Goal: Use online tool/utility: Utilize a website feature to perform a specific function

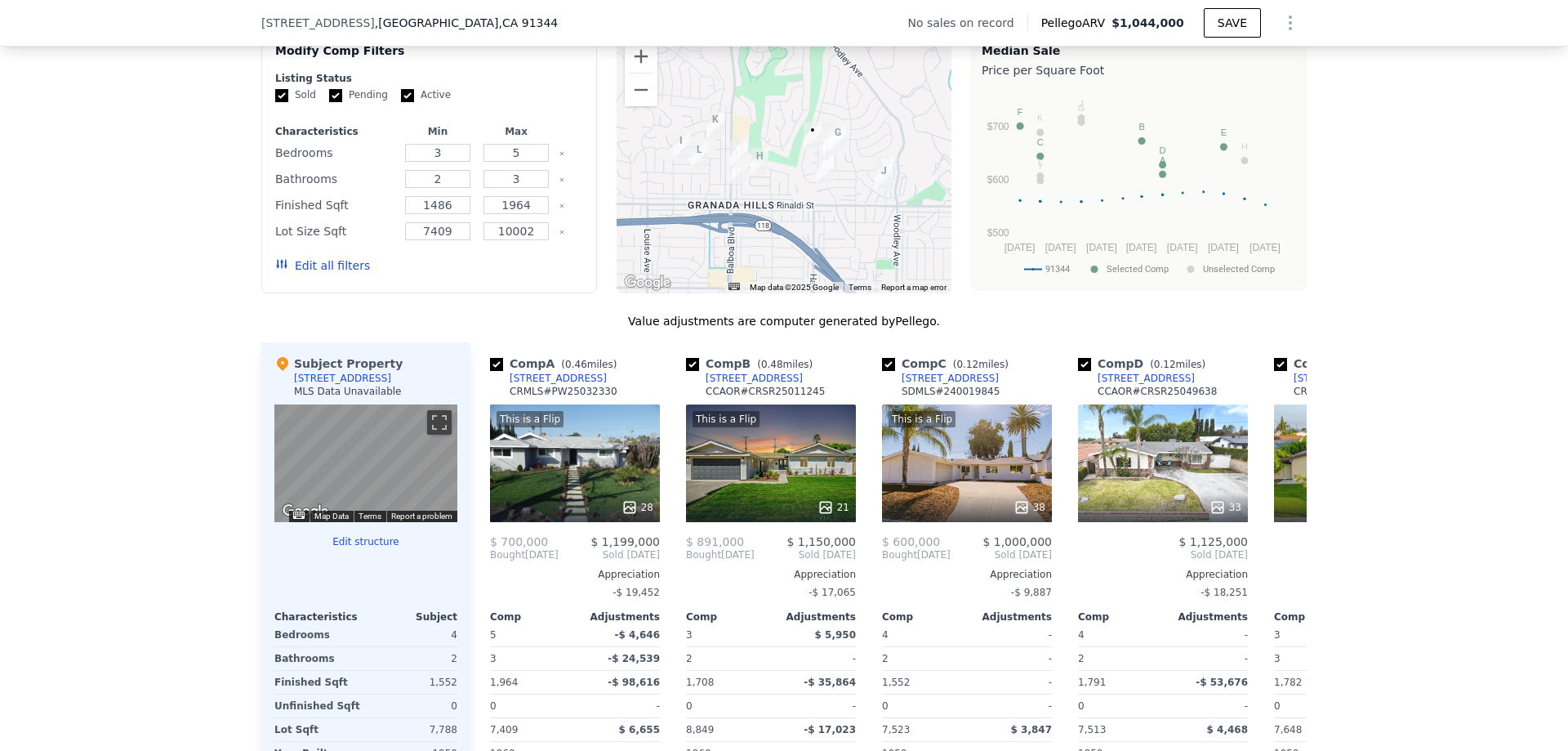
scroll to position [1383, 0]
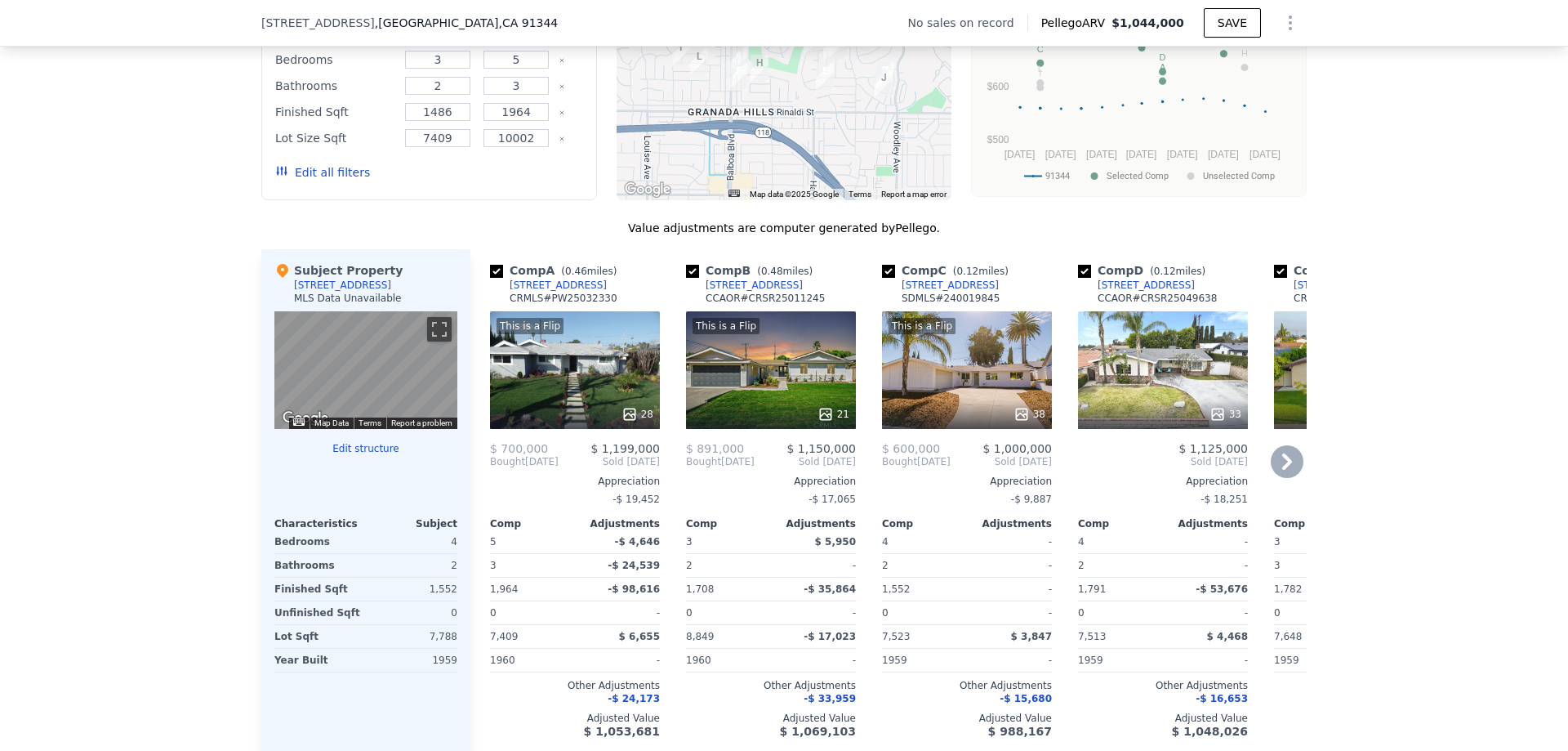
click at [1283, 469] on icon at bounding box center [1287, 461] width 9 height 16
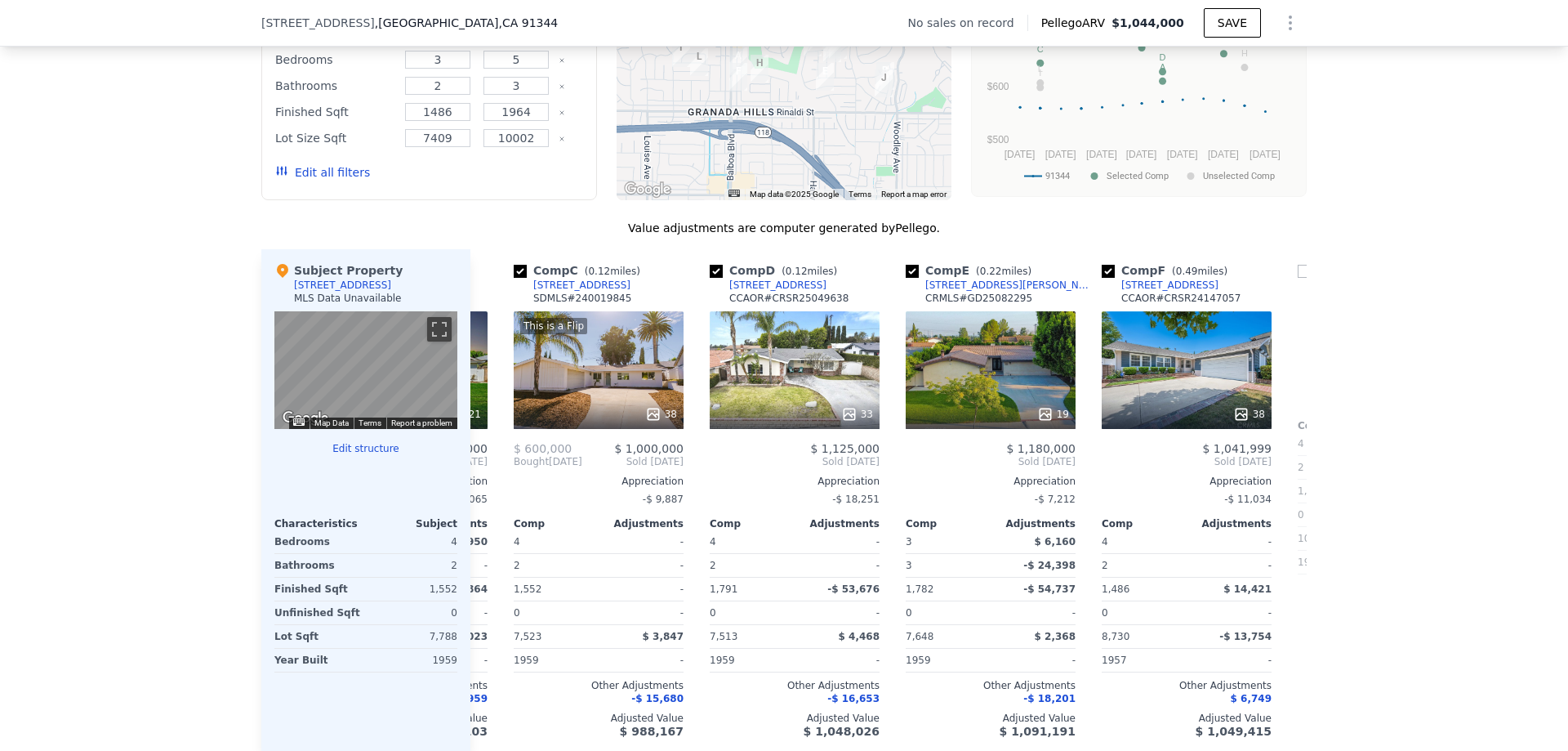
scroll to position [0, 392]
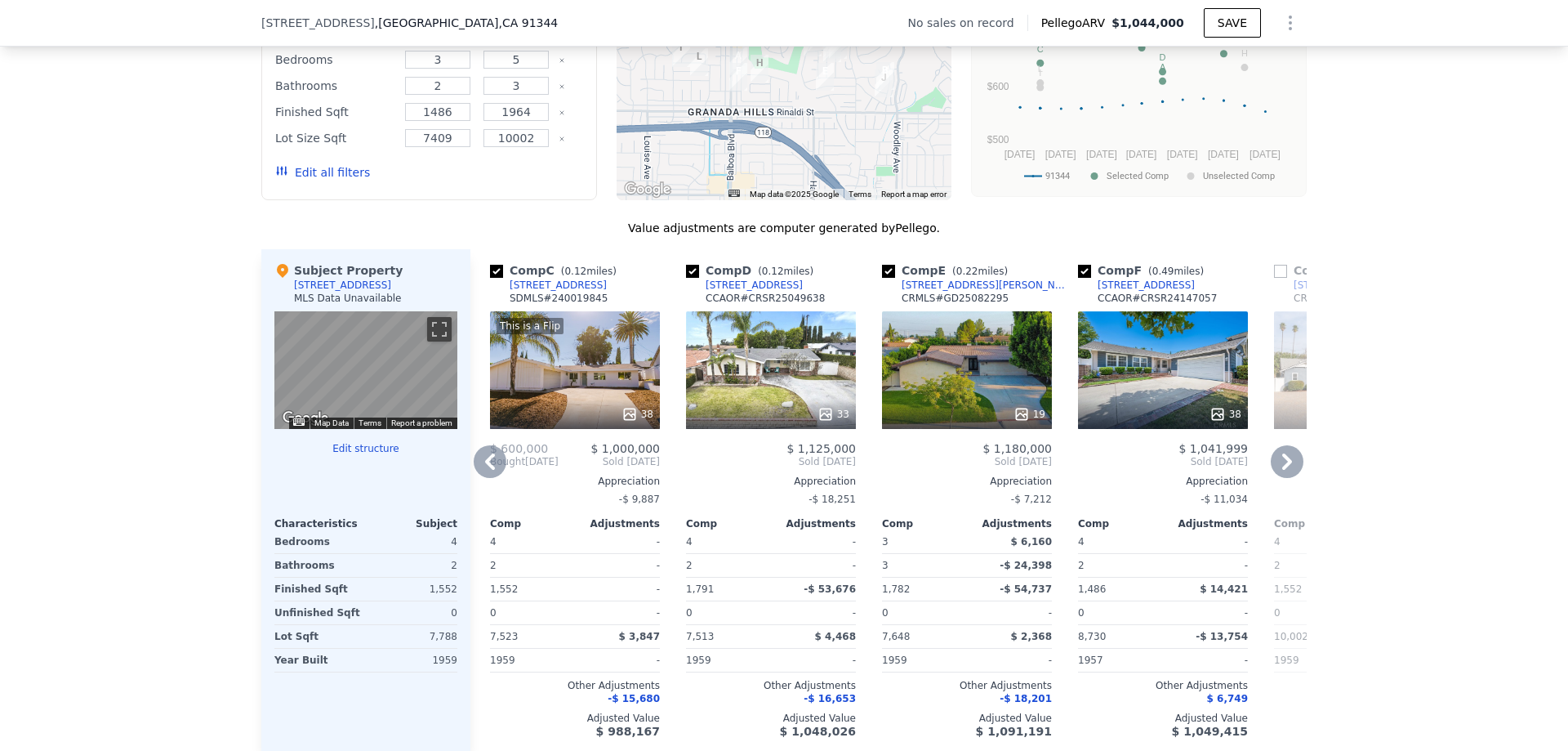
click at [485, 469] on icon at bounding box center [490, 461] width 9 height 16
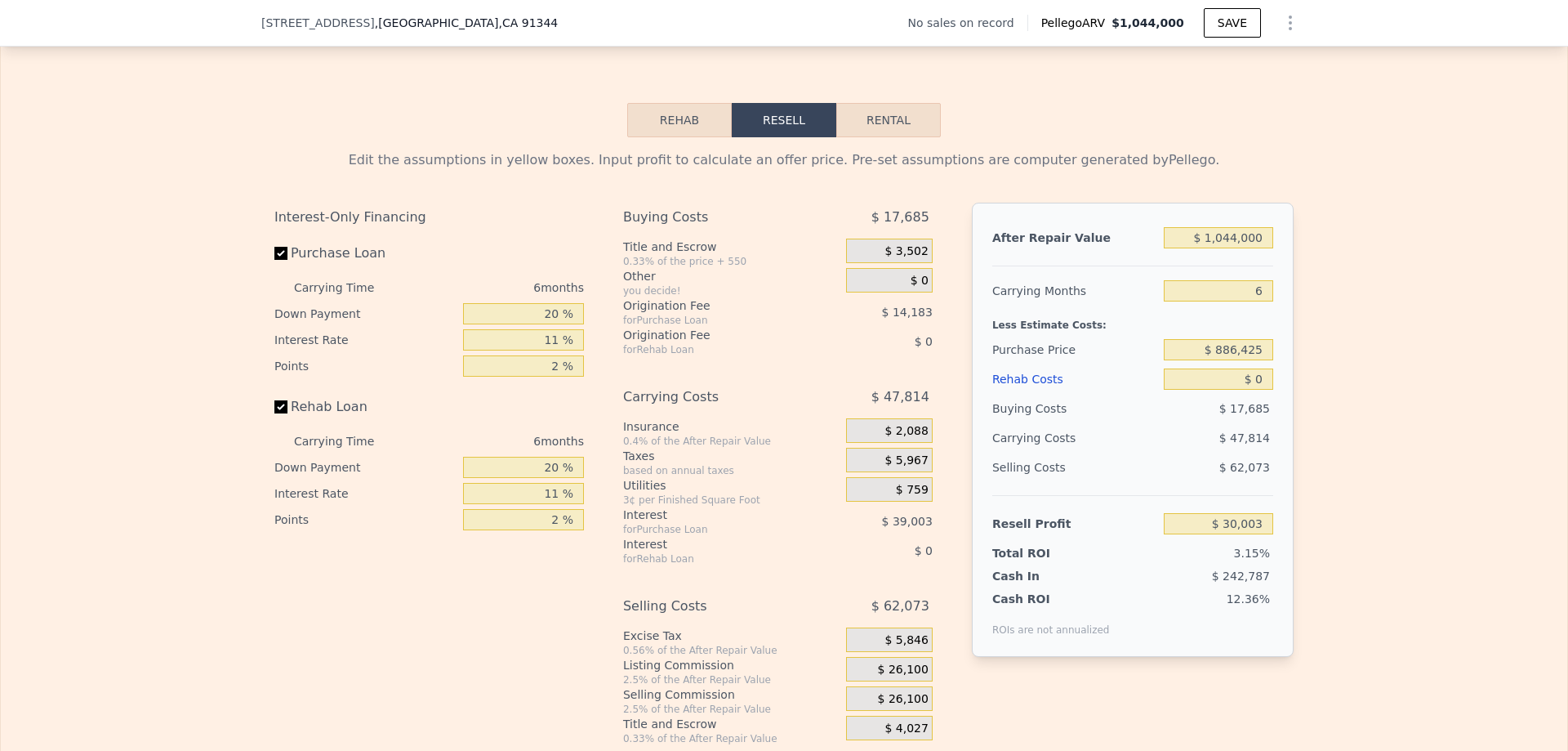
scroll to position [2200, 0]
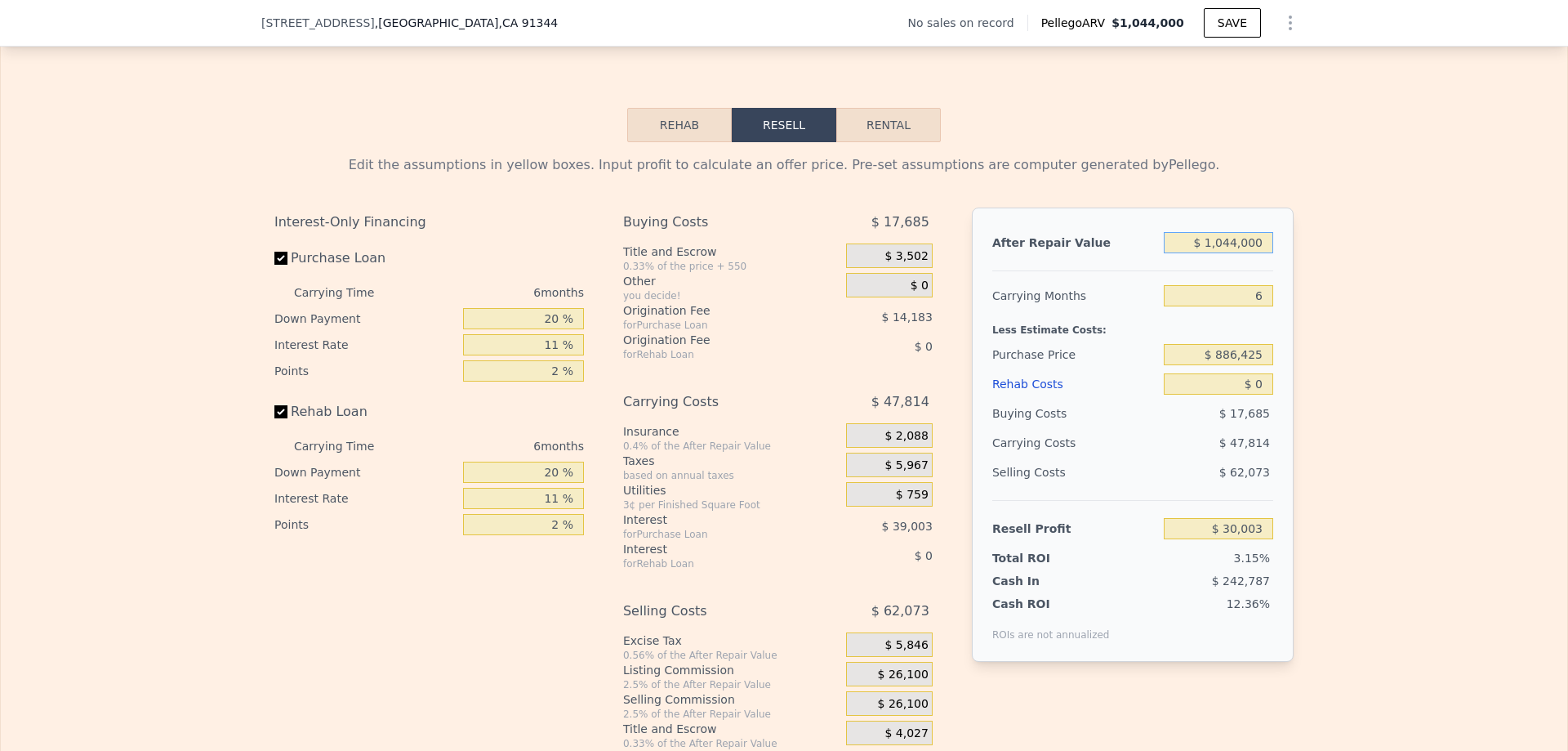
click at [1251, 253] on input "$ 1,044,000" at bounding box center [1218, 243] width 109 height 21
type input "$ 11"
type input "-$ 950,375"
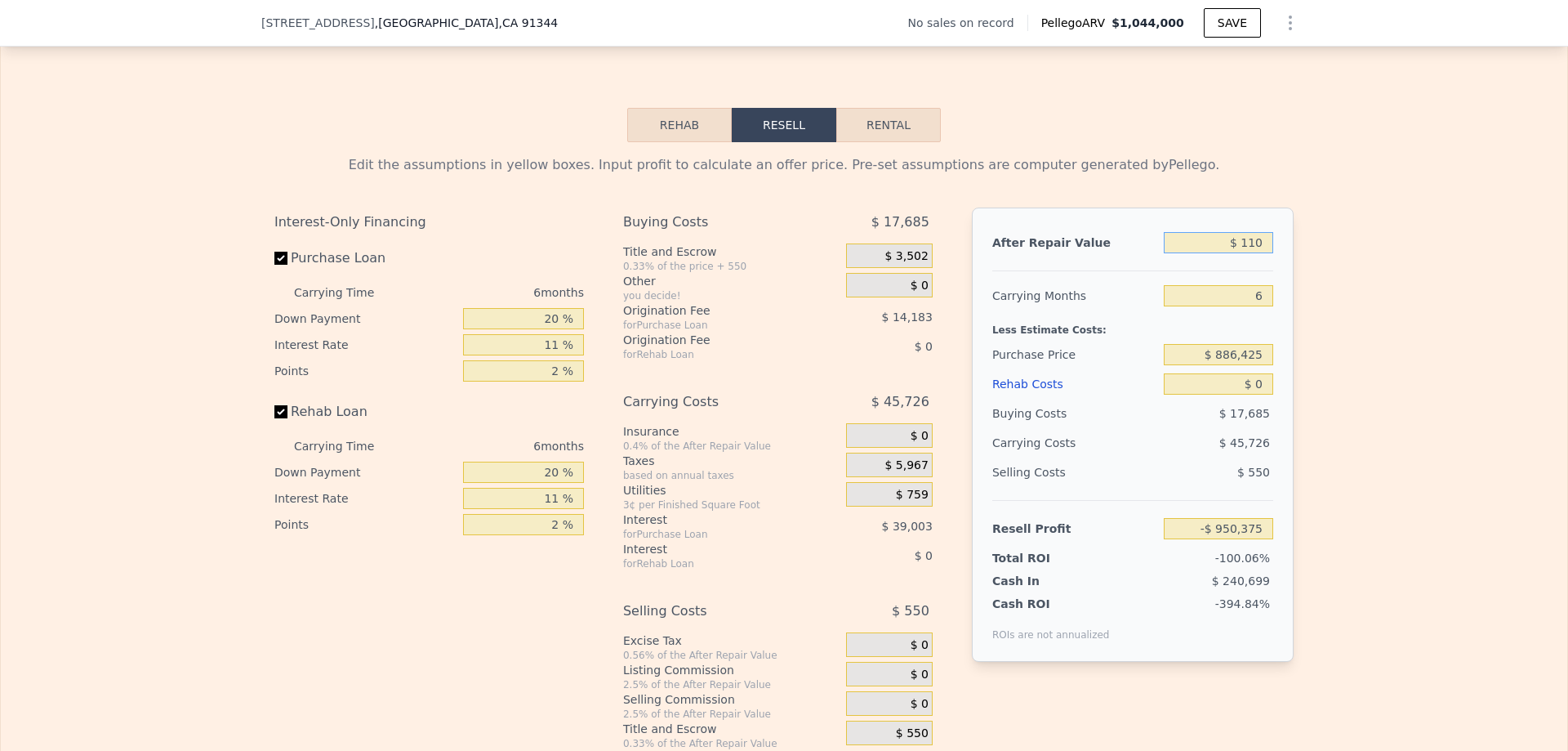
type input "$ 1,100"
type input "-$ 949,354"
type input "$ 110,000"
type input "-$ 847,088"
type input "$ 1,100,000"
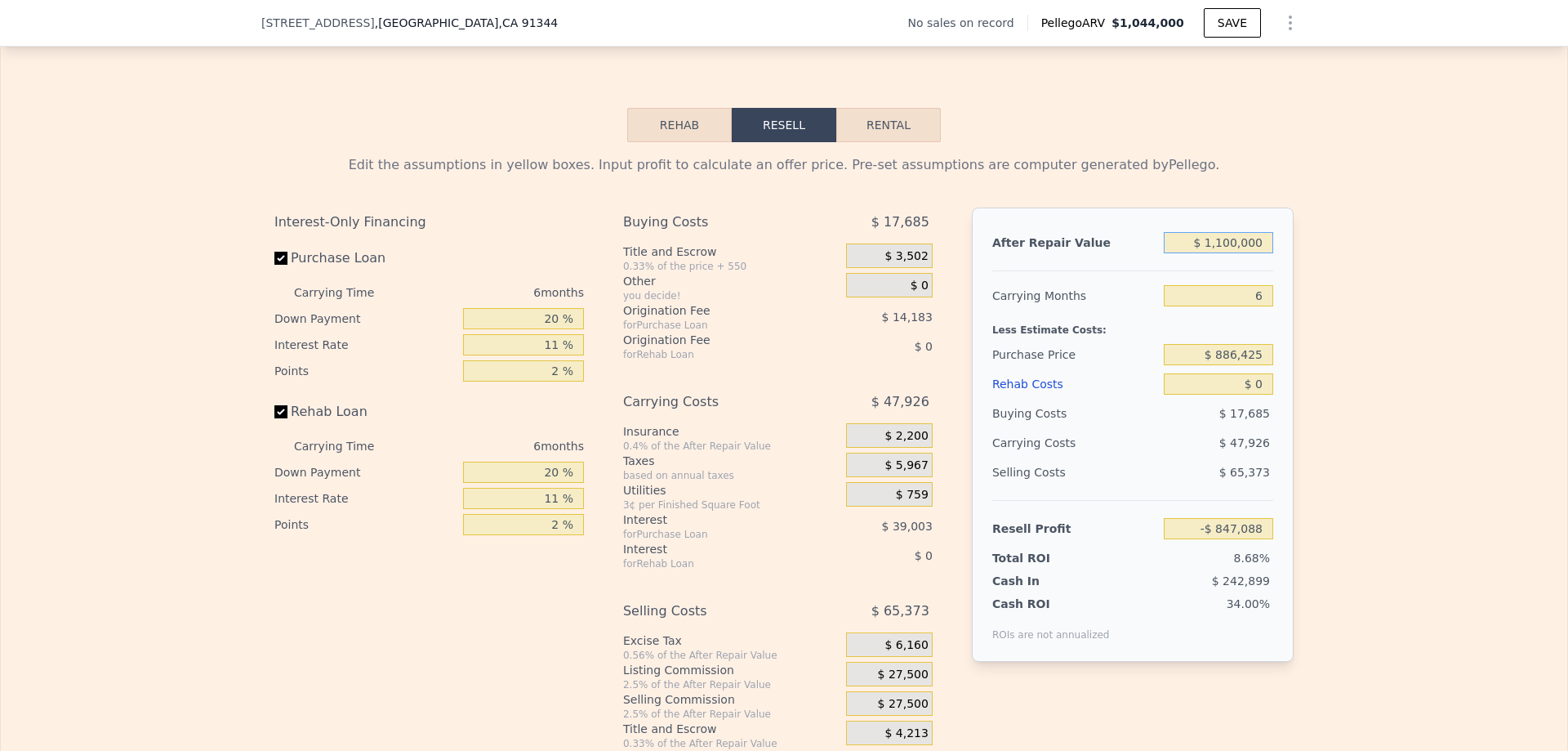
type input "$ 82,591"
type input "$ 1,100,000"
click at [1249, 339] on div "Less Estimate Costs:" at bounding box center [1133, 324] width 281 height 29
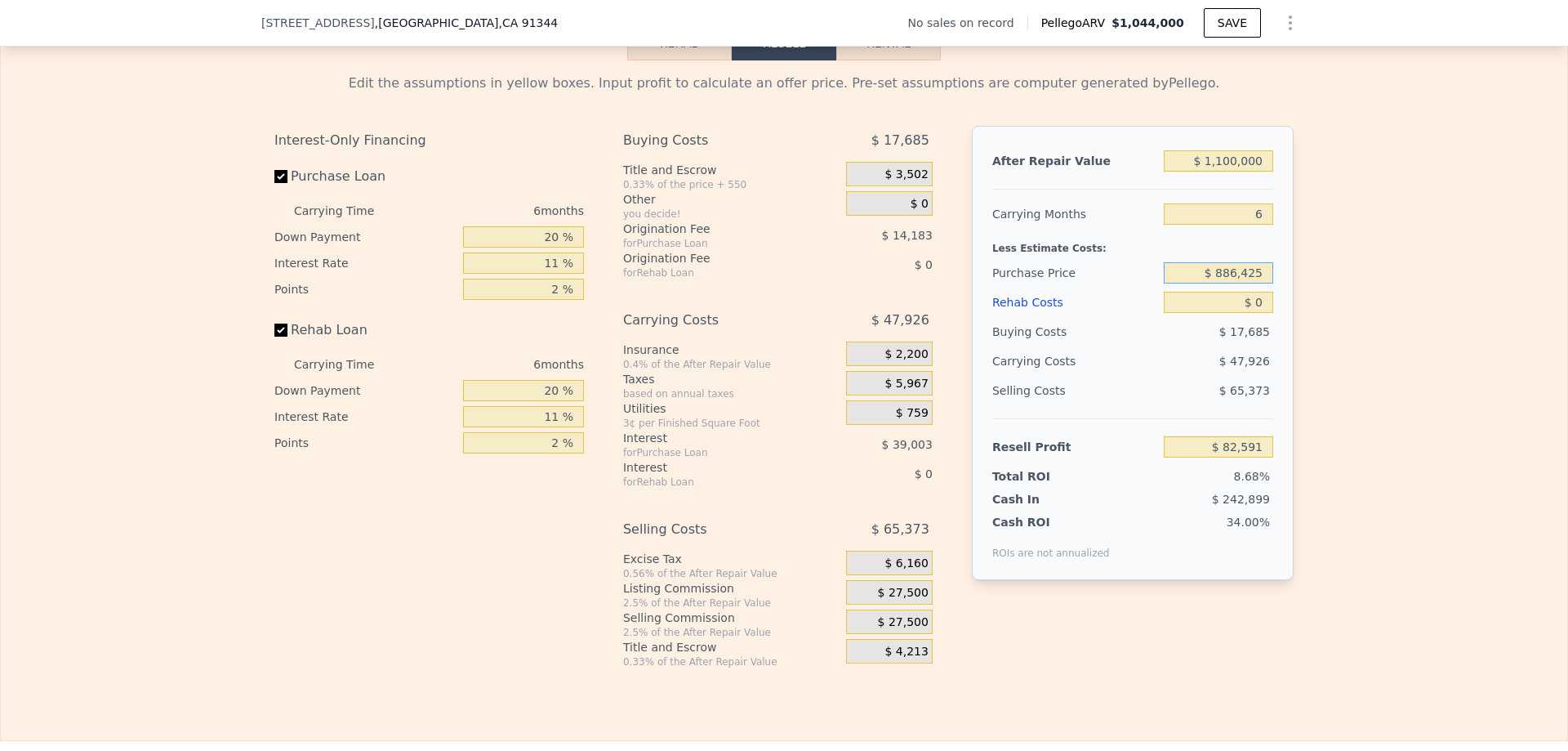
click at [1248, 284] on input "$ 886,425" at bounding box center [1218, 273] width 109 height 21
type input "$ 770,000"
click at [1254, 254] on div "Less Estimate Costs:" at bounding box center [1133, 243] width 281 height 29
type input "$ 206,385"
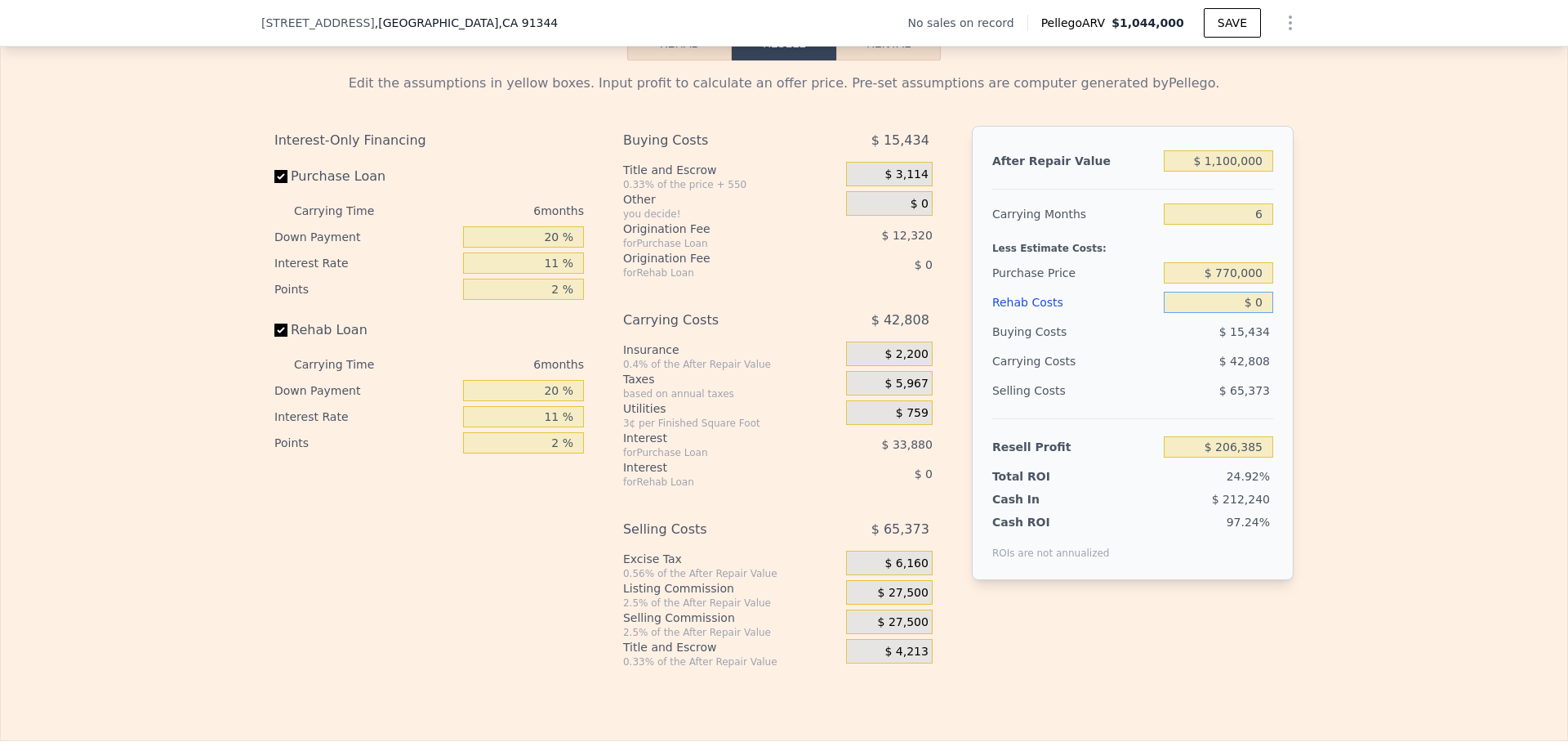
click at [1261, 313] on input "$ 0" at bounding box center [1218, 302] width 109 height 21
type input "$ 150,000"
type input "$ 47,385"
type input "$ 150,000"
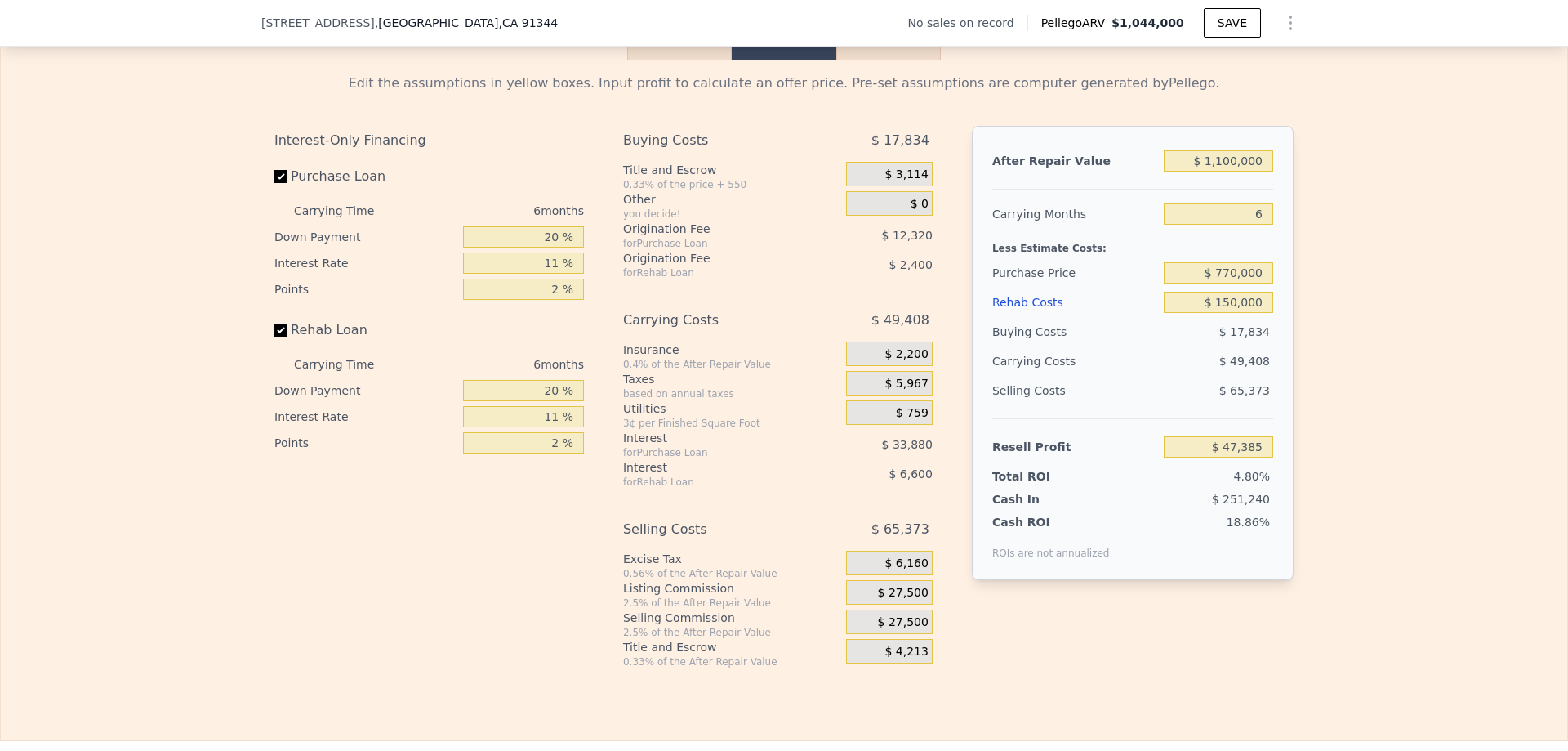
click at [1283, 358] on div "After Repair Value $ 1,100,000 Carrying Months 6 Less Estimate Costs: Purchase …" at bounding box center [1132, 353] width 321 height 454
click at [549, 247] on input "20 %" at bounding box center [524, 237] width 121 height 21
type input "1 %"
type input "$ 36,413"
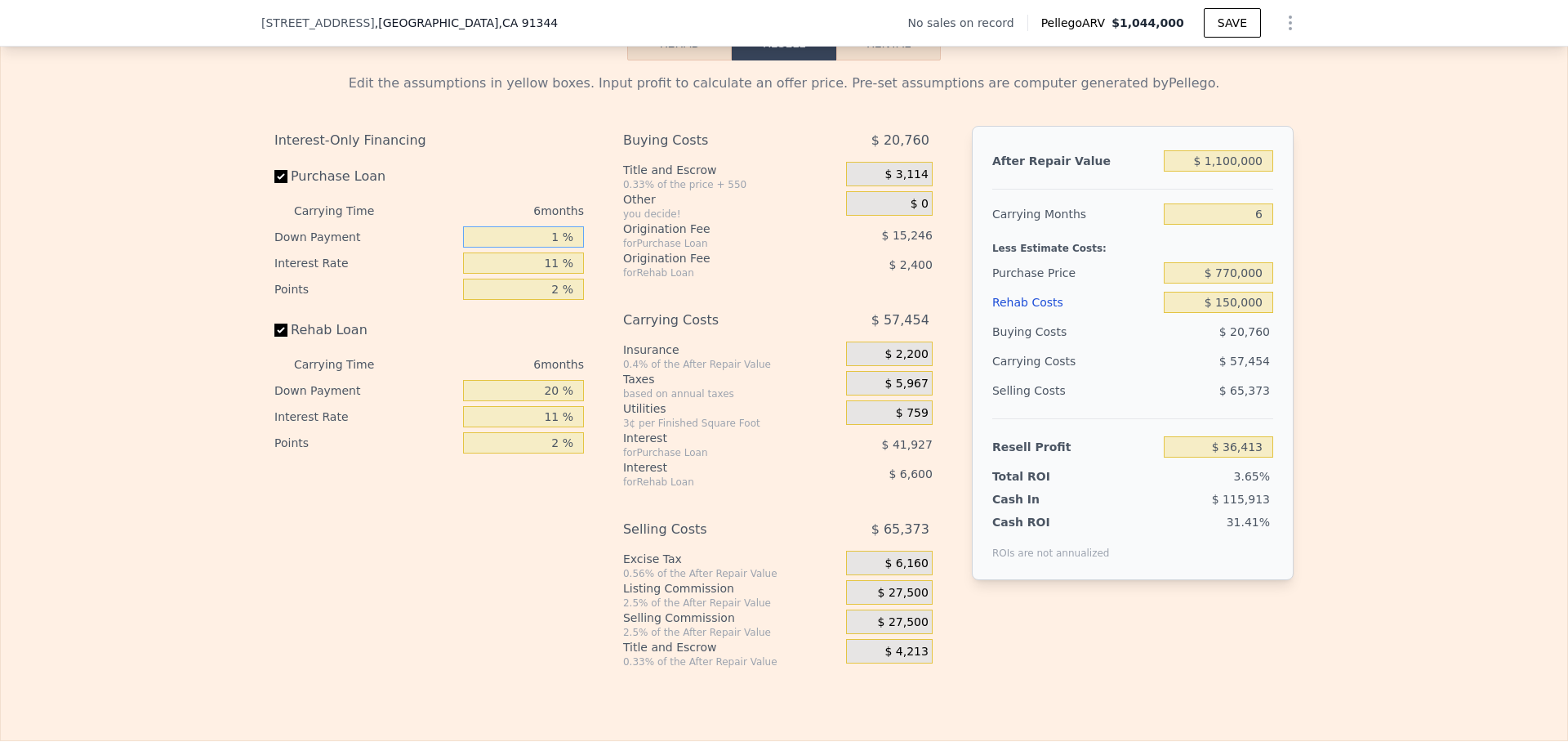
type input "10 %"
type input "$ 41,609"
type input "10 %"
click at [511, 546] on div "Interest-Only Financing Purchase Loan Carrying Time 6 months Down Payment 10 % …" at bounding box center [436, 397] width 322 height 542
click at [550, 401] on input "20 %" at bounding box center [524, 391] width 121 height 21
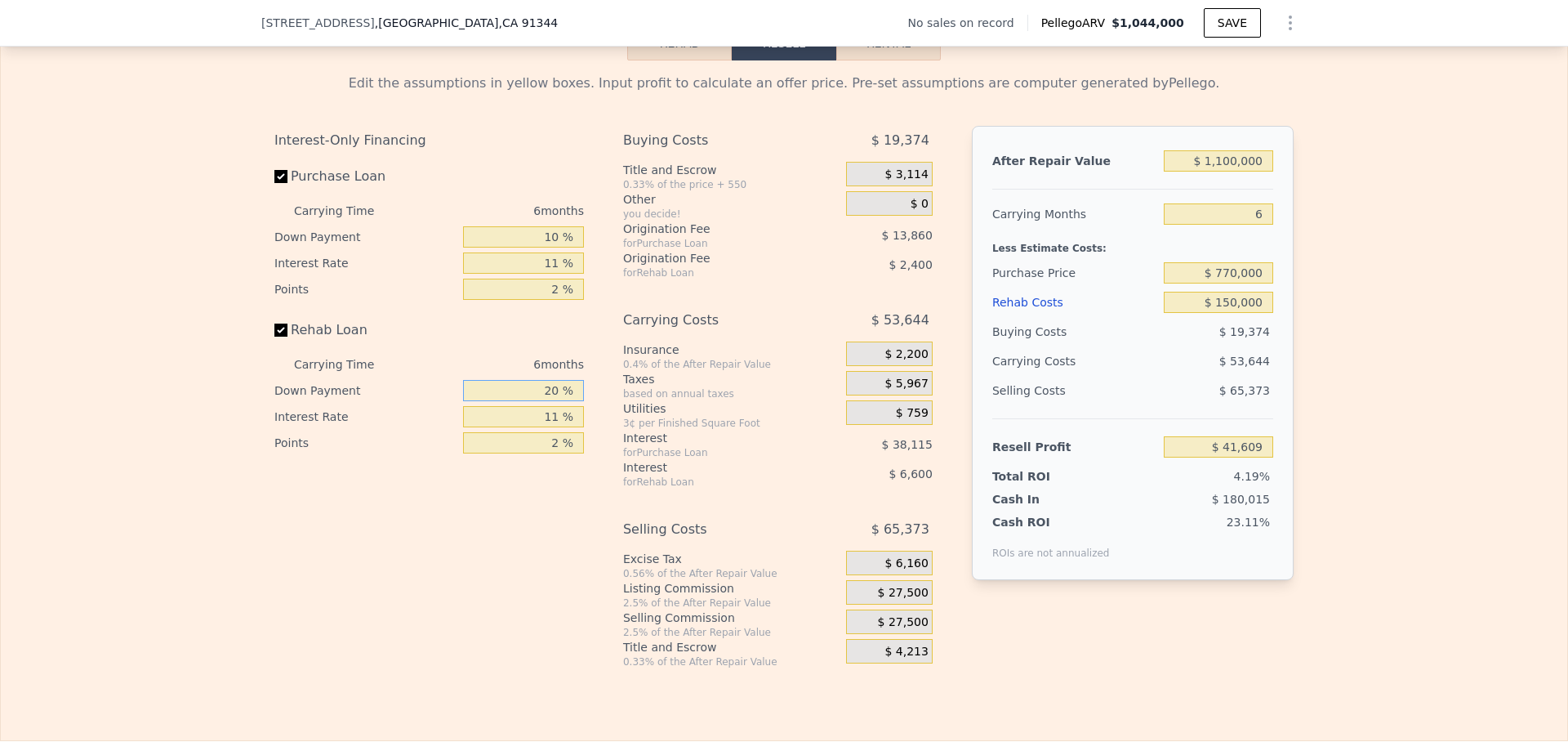
click at [550, 401] on input "20 %" at bounding box center [524, 391] width 121 height 21
type input "0 %"
type input "$ 39,359"
type input "0 %"
click at [563, 510] on div "Interest-Only Financing Purchase Loan Carrying Time 6 months Down Payment 10 % …" at bounding box center [436, 397] width 322 height 542
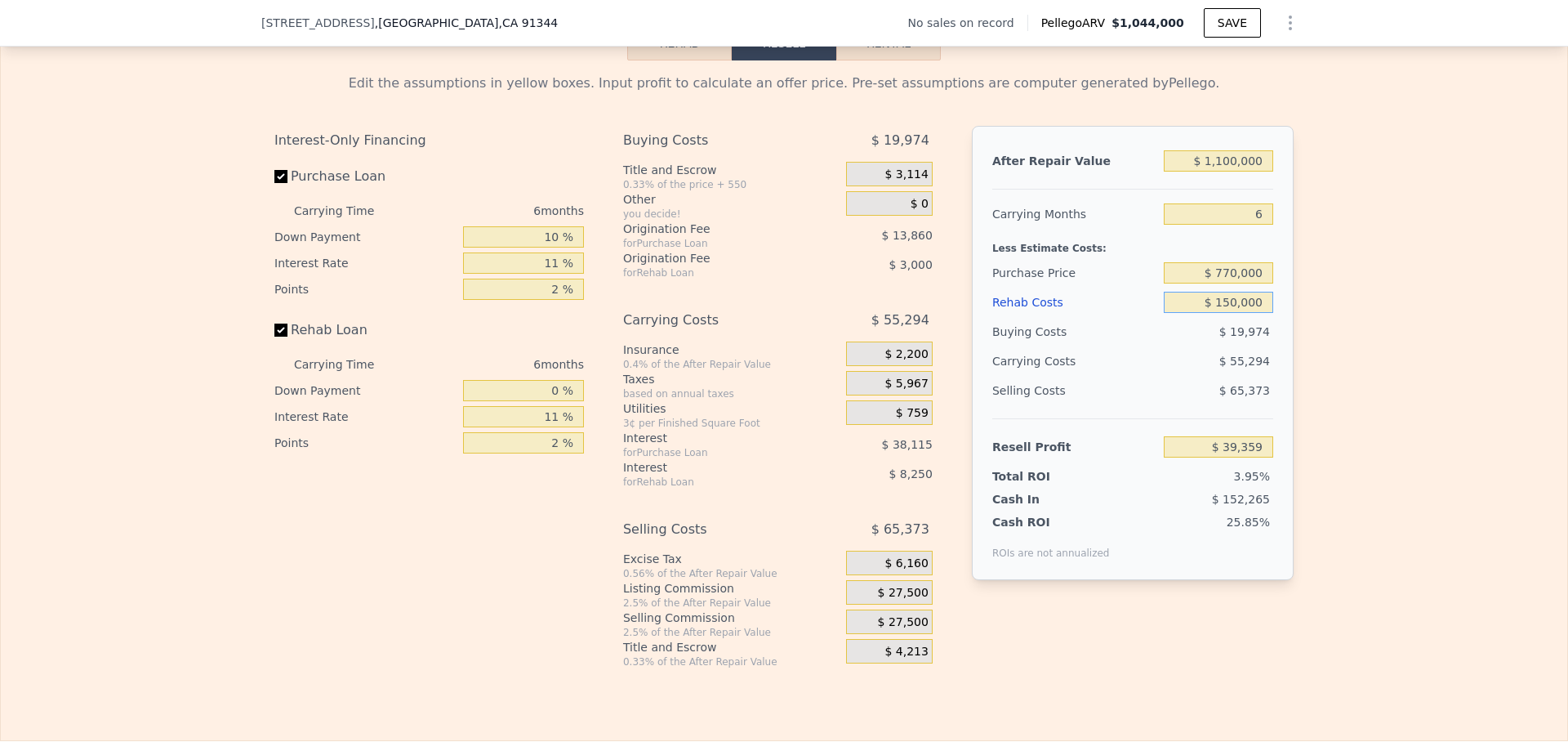
click at [1243, 313] on input "$ 150,000" at bounding box center [1218, 302] width 109 height 21
click at [1267, 317] on div "$ 150,000" at bounding box center [1218, 302] width 109 height 29
drag, startPoint x: 647, startPoint y: 165, endPoint x: 683, endPoint y: 192, distance: 45.0
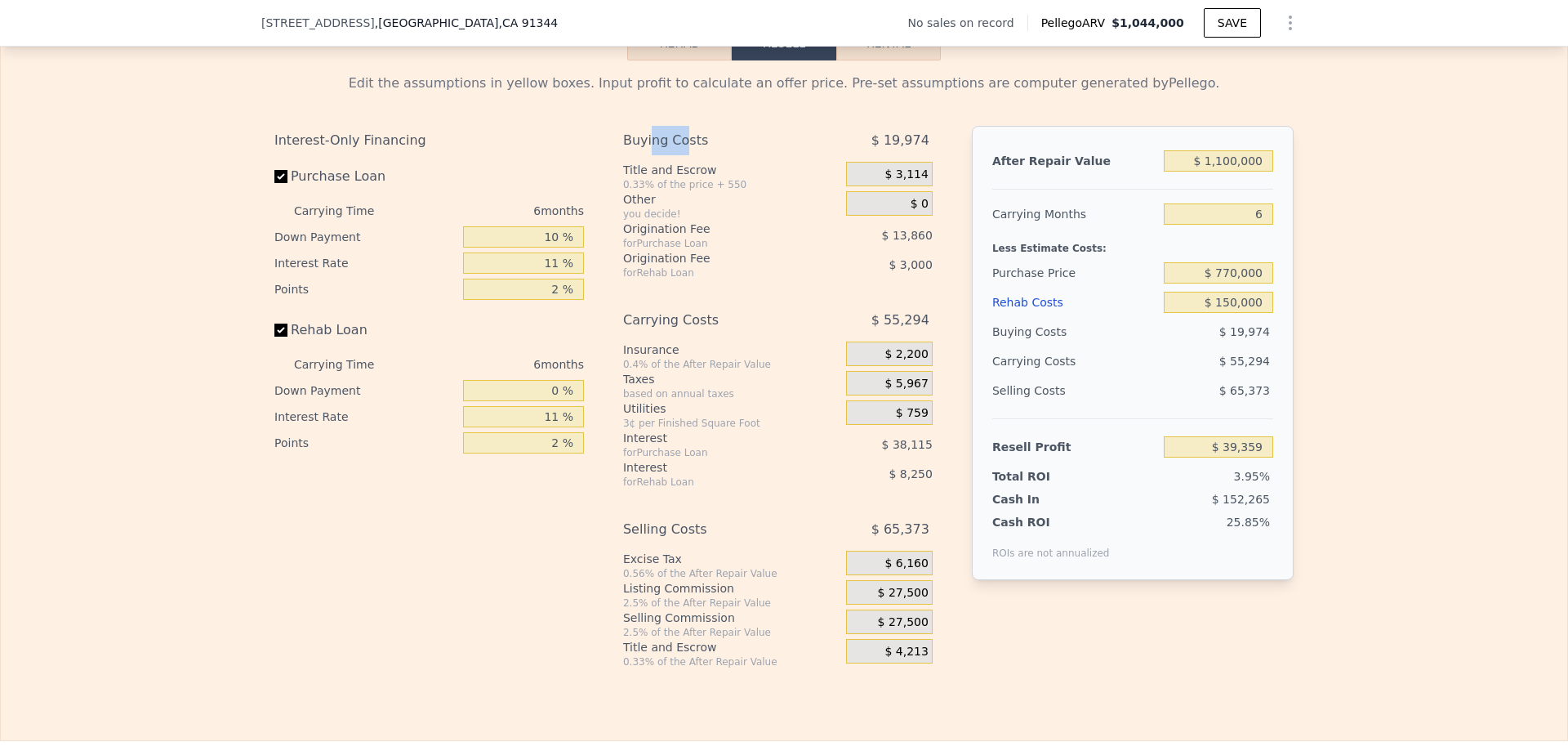
click at [679, 156] on div "Buying Costs" at bounding box center [714, 140] width 182 height 29
drag, startPoint x: 652, startPoint y: 353, endPoint x: 715, endPoint y: 357, distance: 63.1
click at [715, 335] on div "Carrying Costs" at bounding box center [714, 320] width 182 height 29
click at [747, 335] on div "Carrying Costs" at bounding box center [714, 320] width 182 height 29
click at [1247, 458] on input "$ 39,359" at bounding box center [1218, 447] width 109 height 21
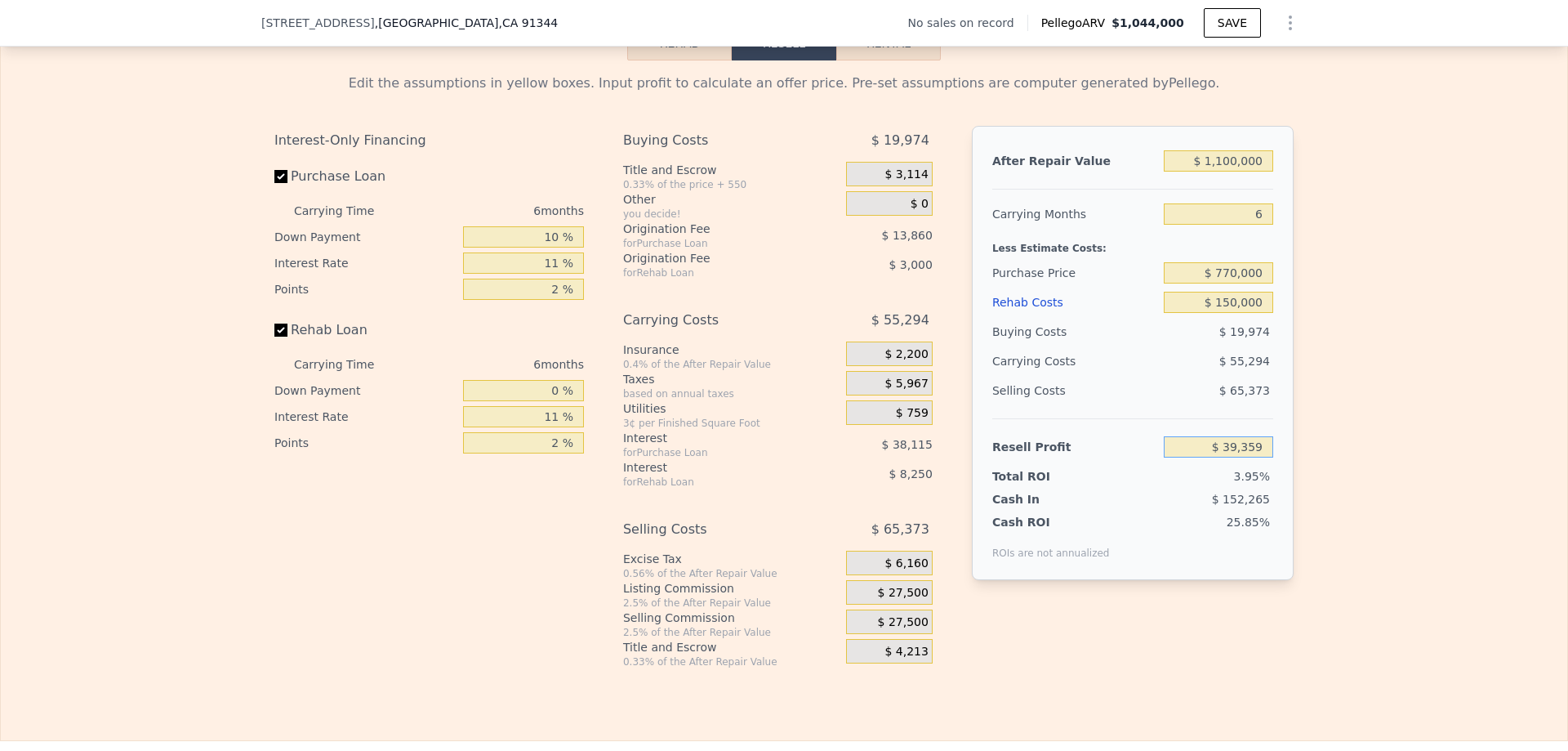
click at [1247, 458] on input "$ 39,359" at bounding box center [1218, 447] width 109 height 21
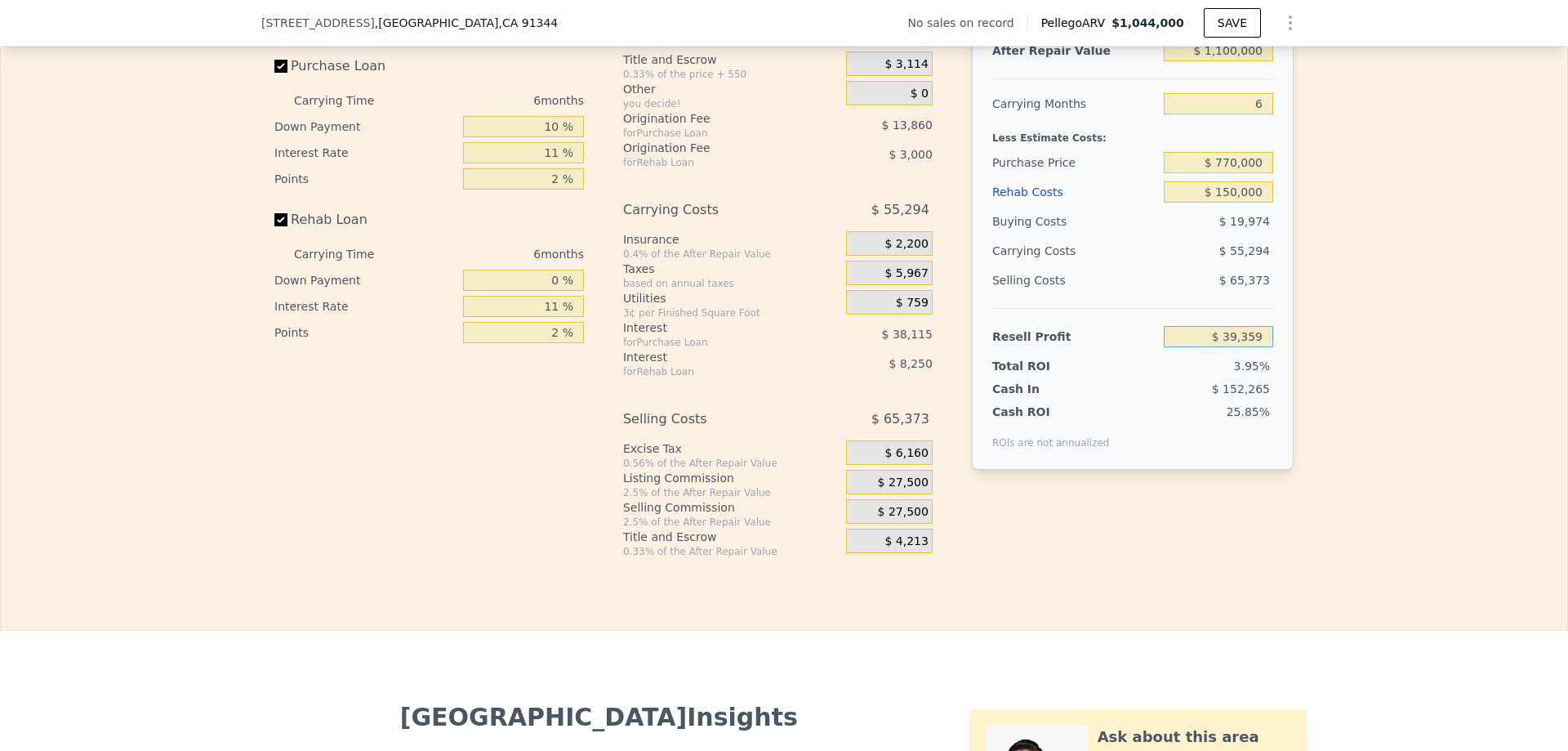
scroll to position [2364, 0]
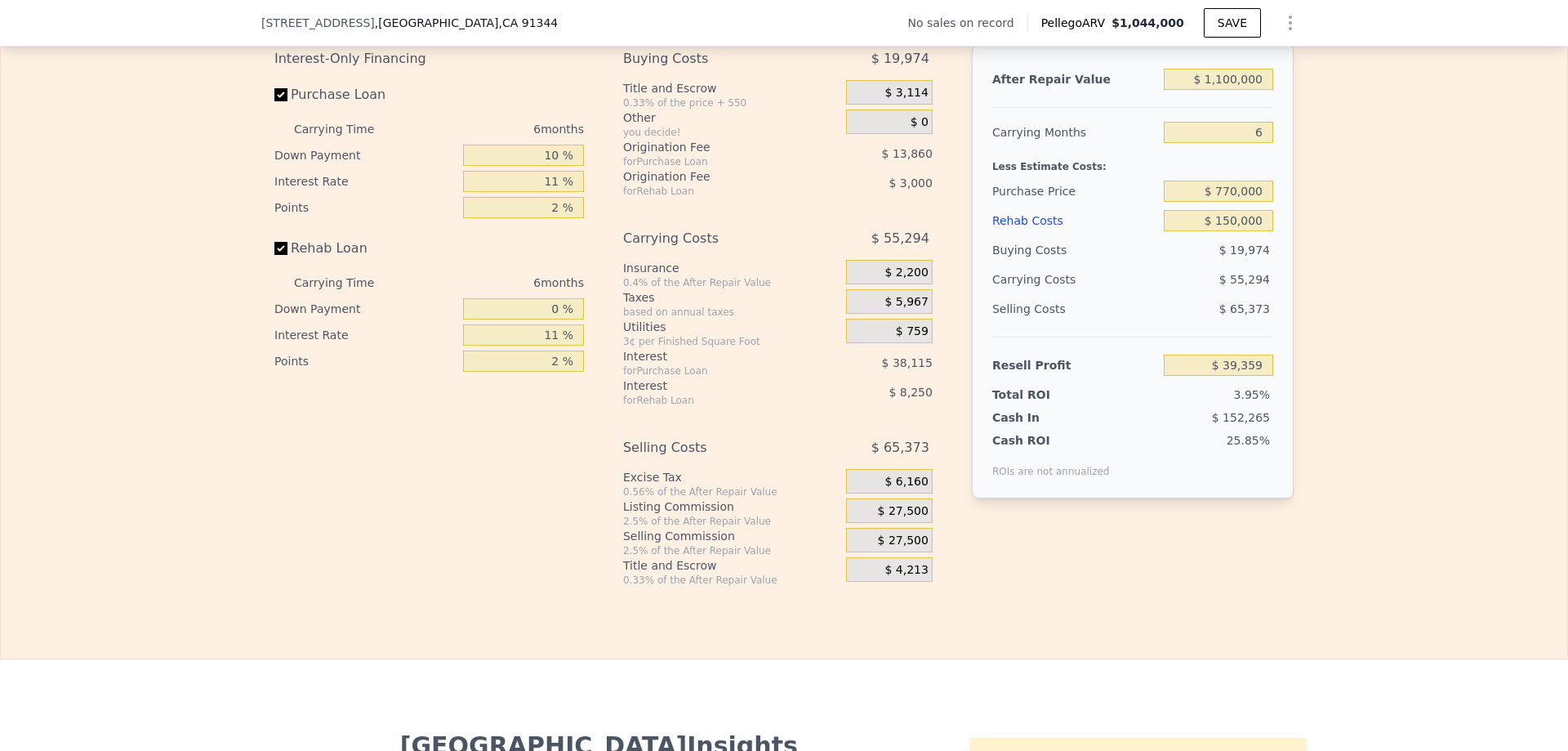
click at [1280, 553] on div "After Repair Value $ 1,100,000 Carrying Months 6 Less Estimate Costs: Purchase …" at bounding box center [1132, 302] width 321 height 517
click at [1261, 376] on input "$ 39,359" at bounding box center [1218, 365] width 109 height 21
click at [1268, 387] on div "After Repair Value $ 1,100,000 Carrying Months 6 Less Estimate Costs: Purchase …" at bounding box center [1132, 271] width 321 height 454
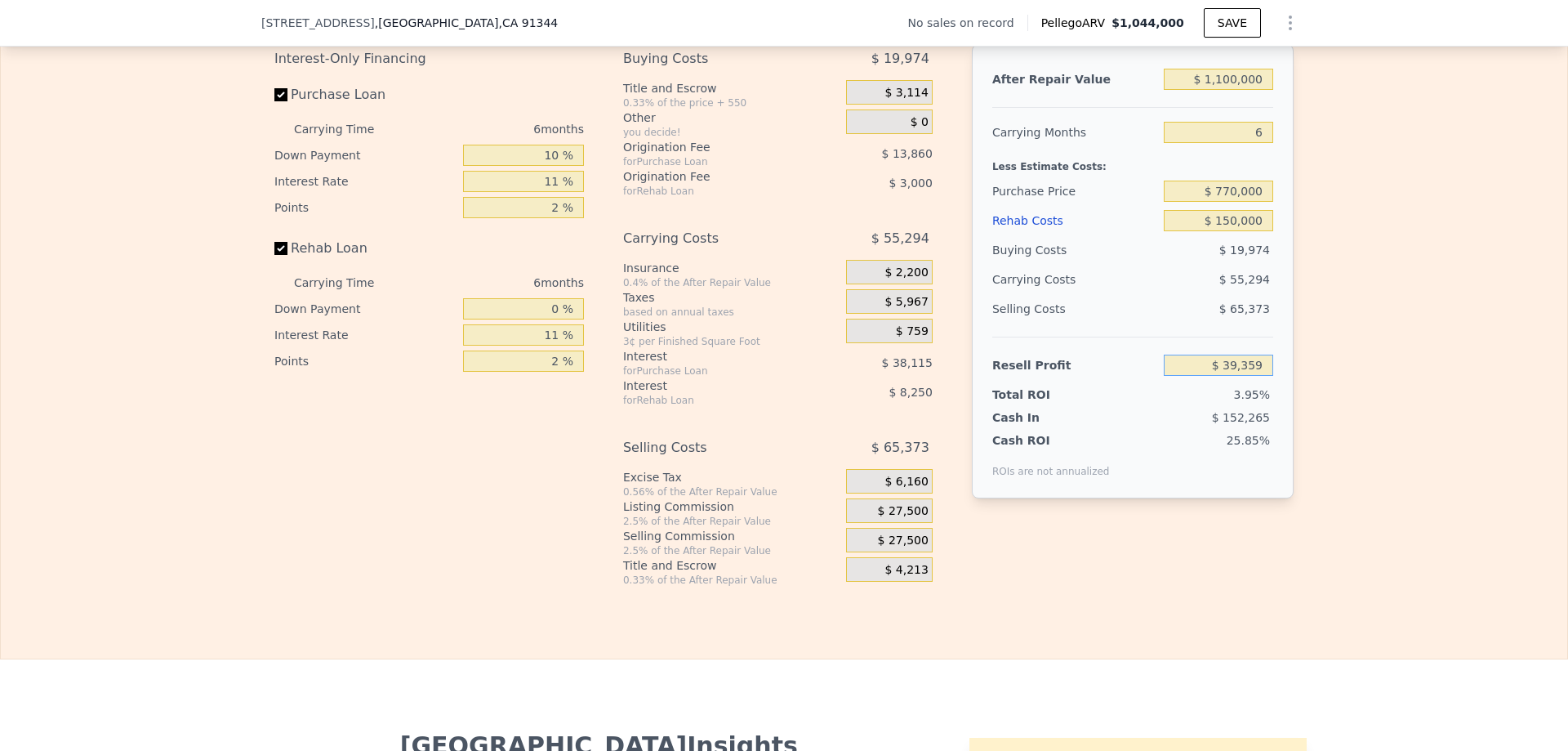
click at [1253, 376] on input "$ 39,359" at bounding box center [1218, 365] width 109 height 21
click at [1273, 393] on div "After Repair Value $ 1,100,000 Carrying Months 6 Less Estimate Costs: Purchase …" at bounding box center [1132, 271] width 321 height 454
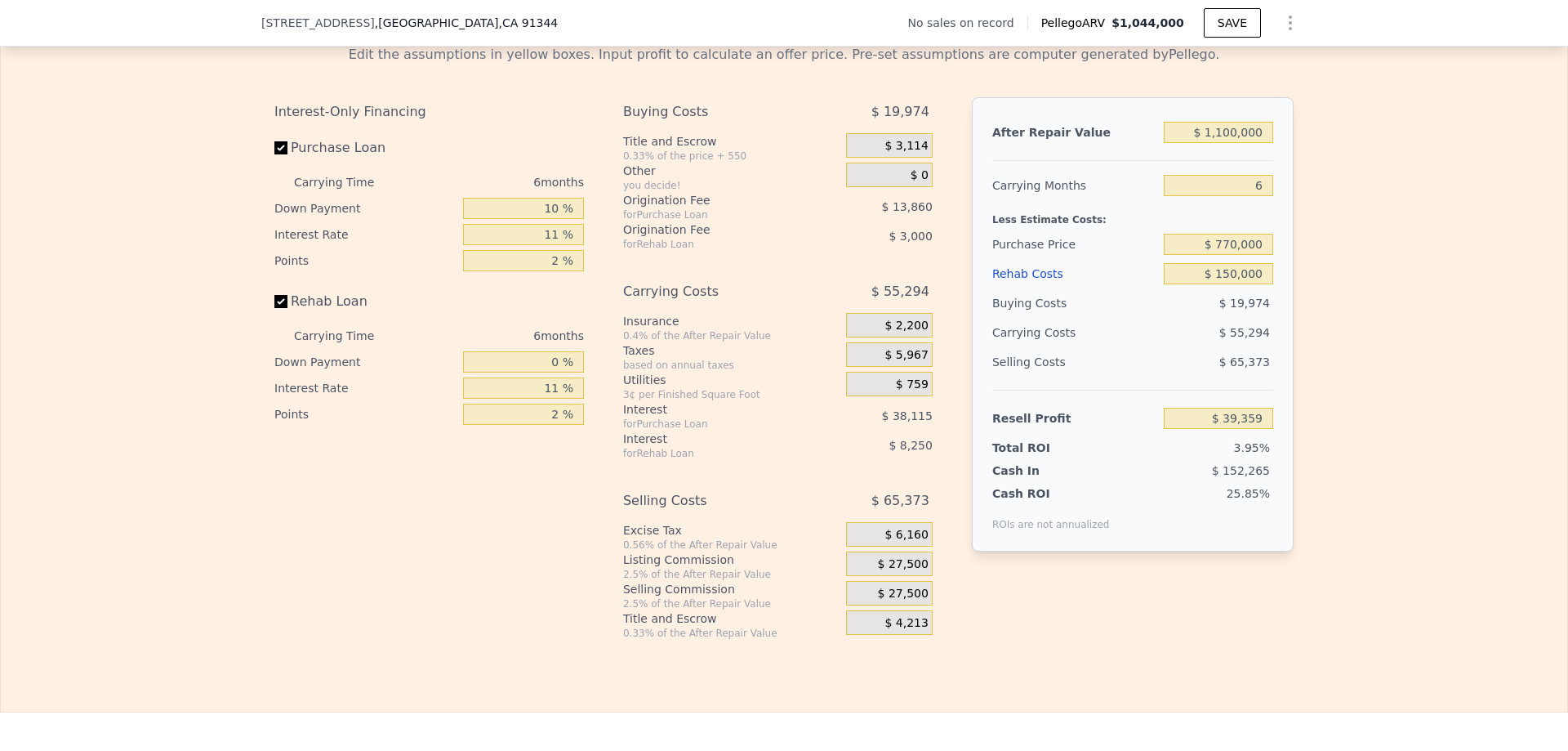
scroll to position [2282, 0]
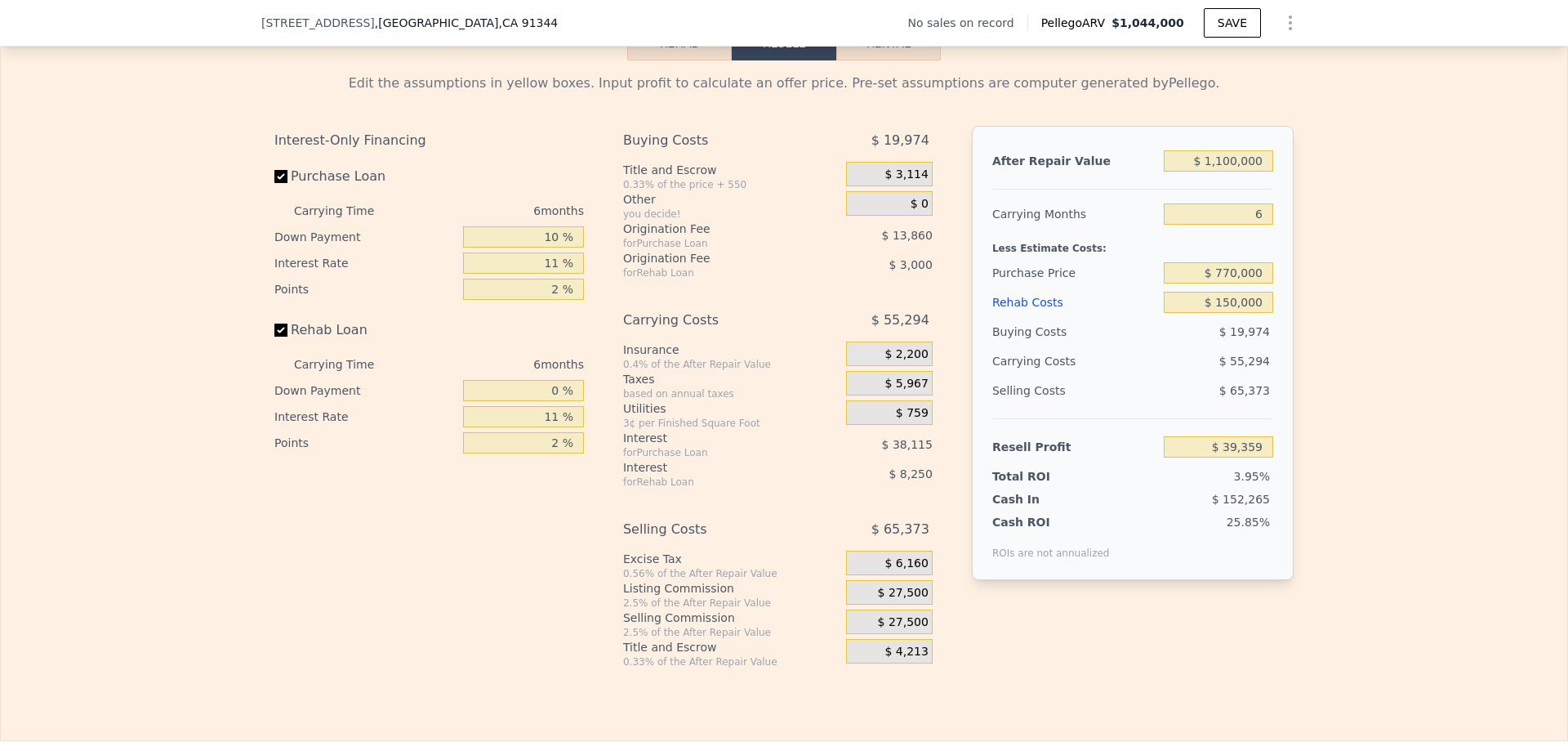
click at [1282, 321] on div "After Repair Value $ 1,100,000 Carrying Months 6 Less Estimate Costs: Purchase …" at bounding box center [1132, 353] width 321 height 454
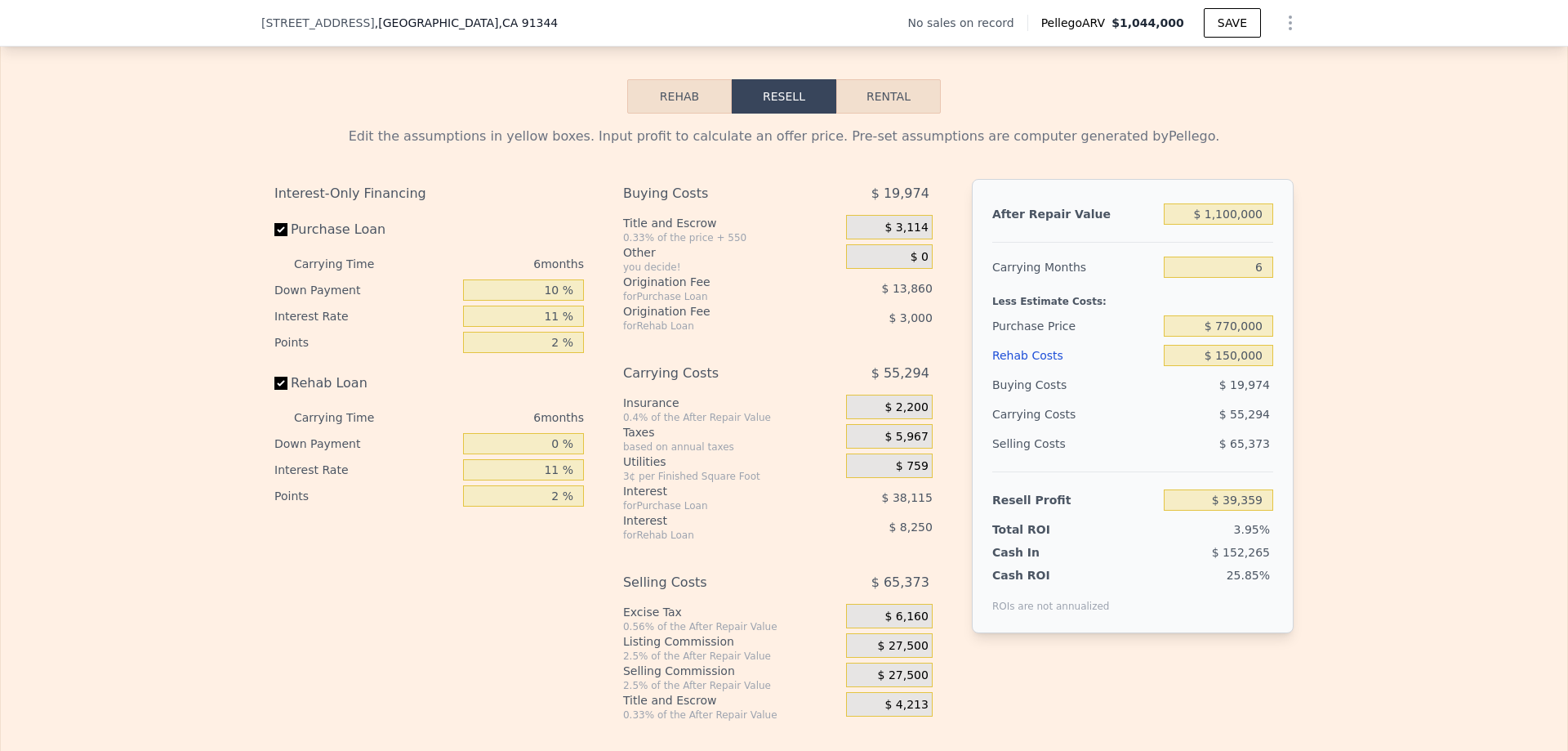
scroll to position [2200, 0]
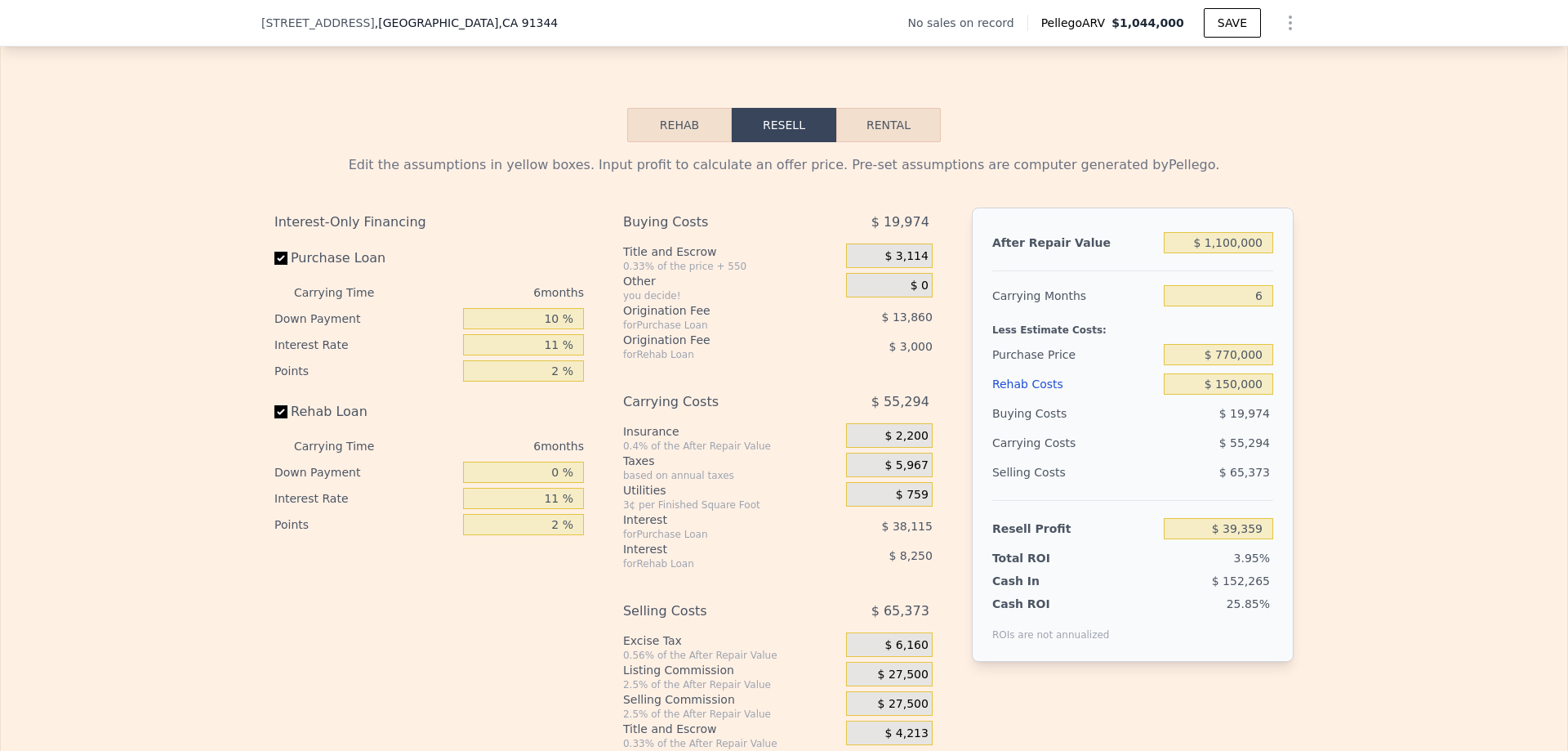
click at [174, 275] on div "Edit the assumptions in yellow boxes. Input profit to calculate an offer price.…" at bounding box center [784, 446] width 1567 height 608
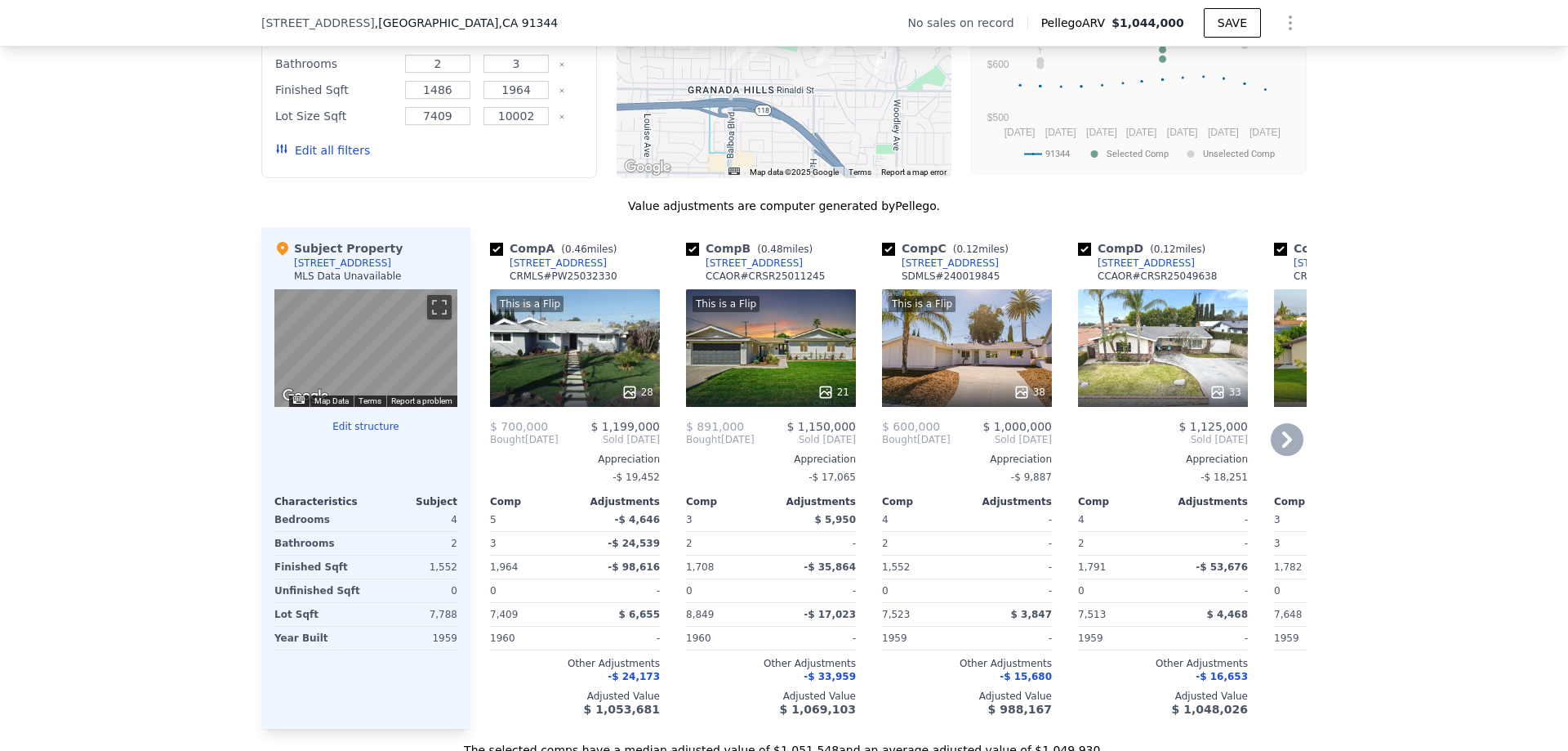
scroll to position [1383, 0]
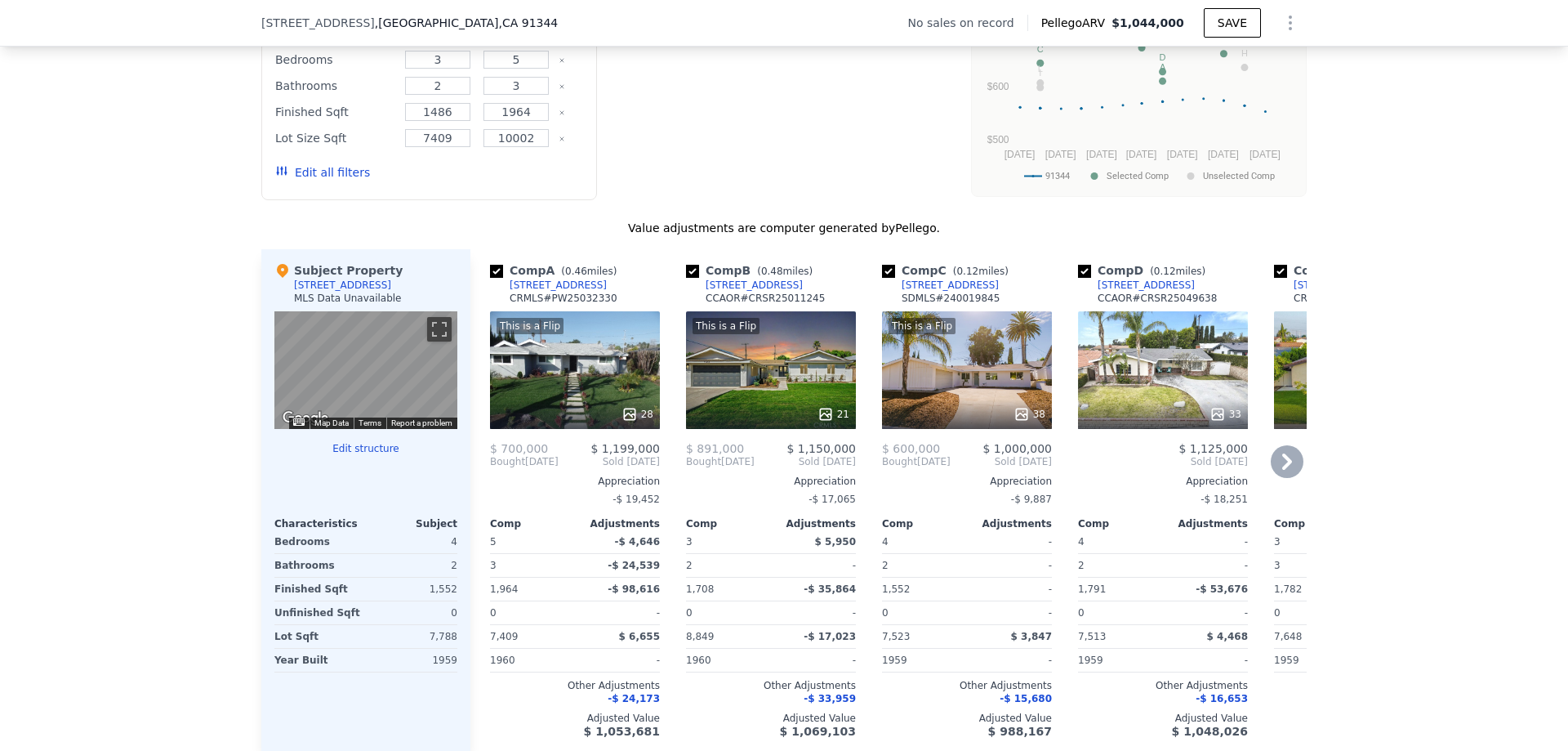
type input "$ 1,044,000"
type input "$ 0"
type input "$ 30,003"
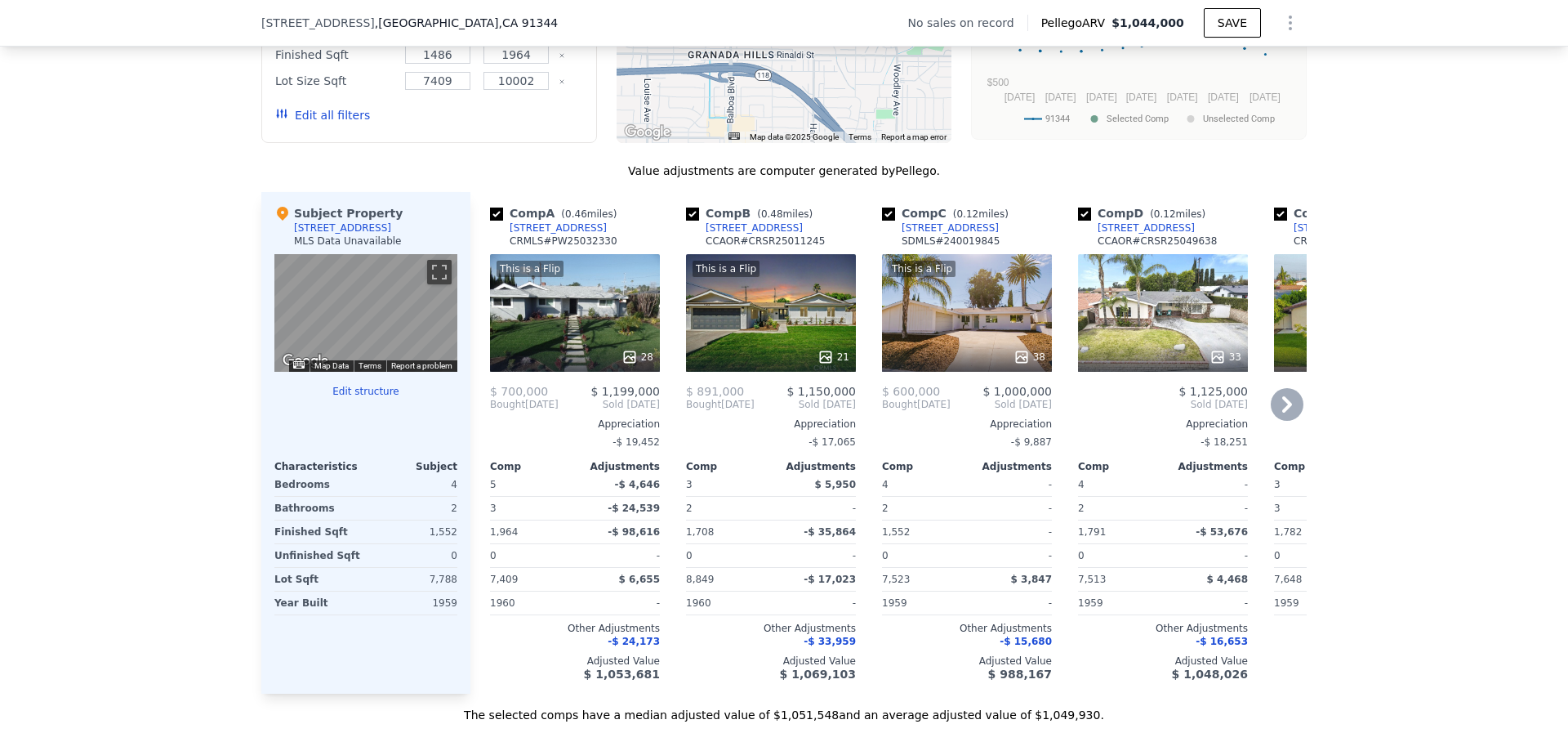
scroll to position [1465, 0]
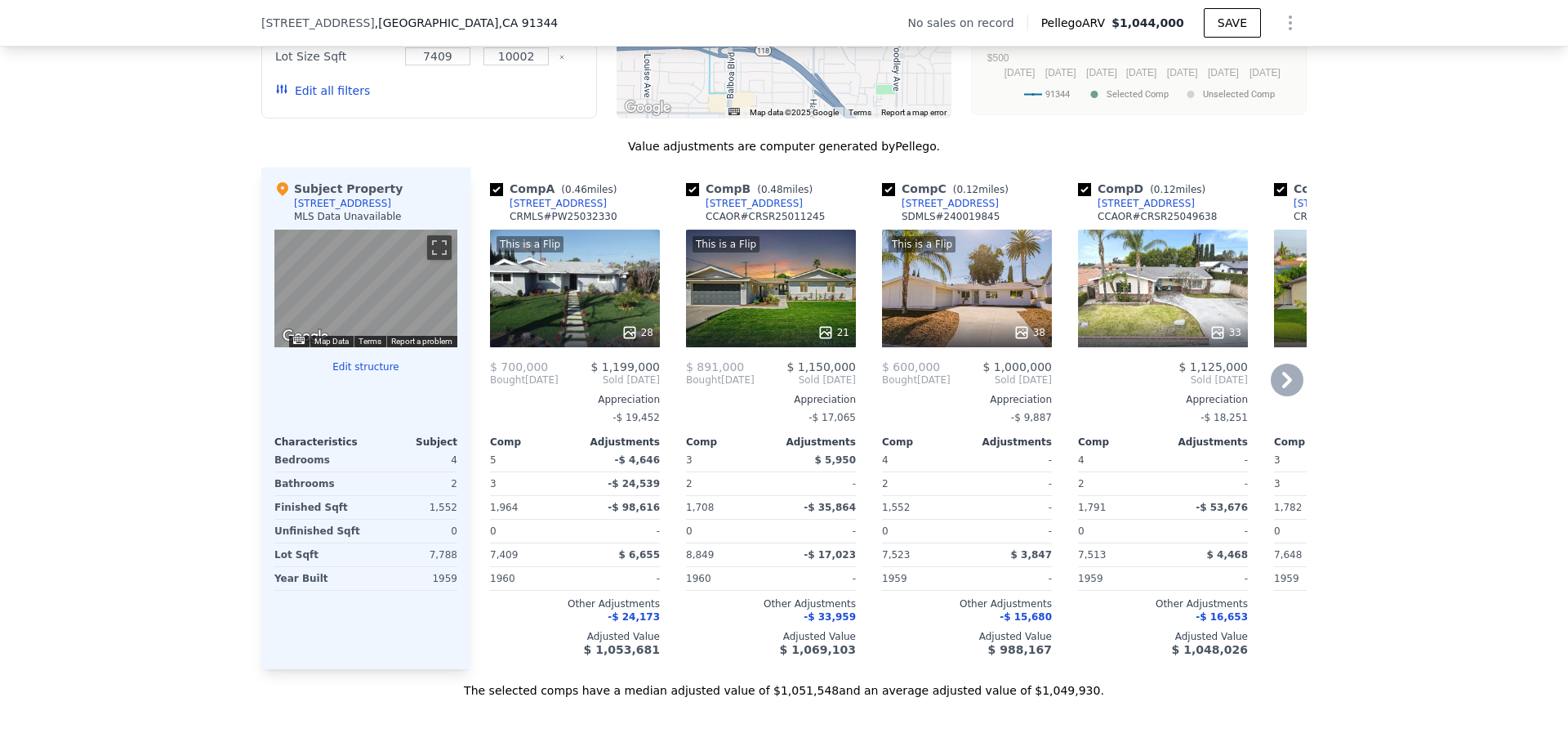
click at [601, 283] on div "This is a Flip 28" at bounding box center [574, 288] width 170 height 118
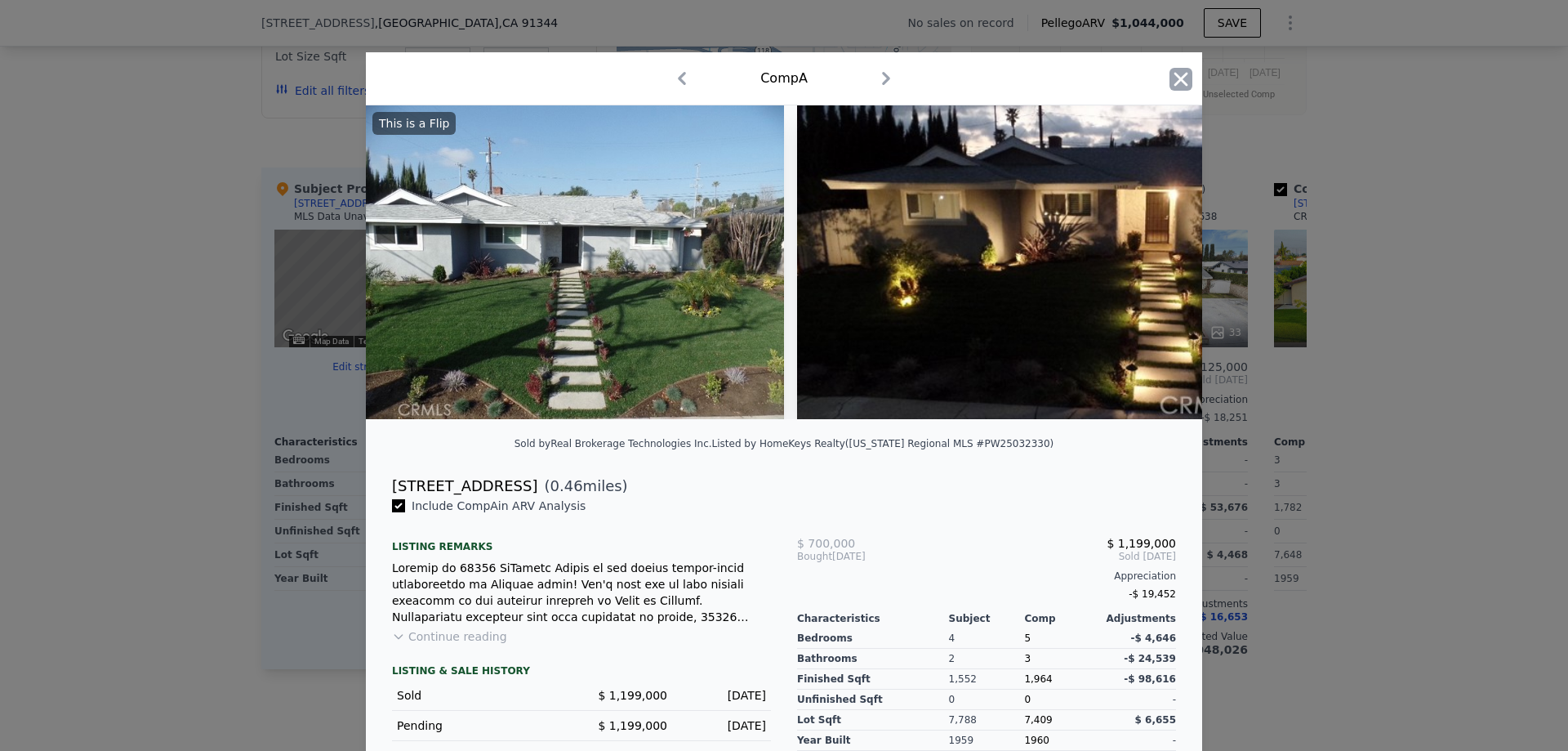
click at [1184, 75] on icon "button" at bounding box center [1181, 80] width 23 height 23
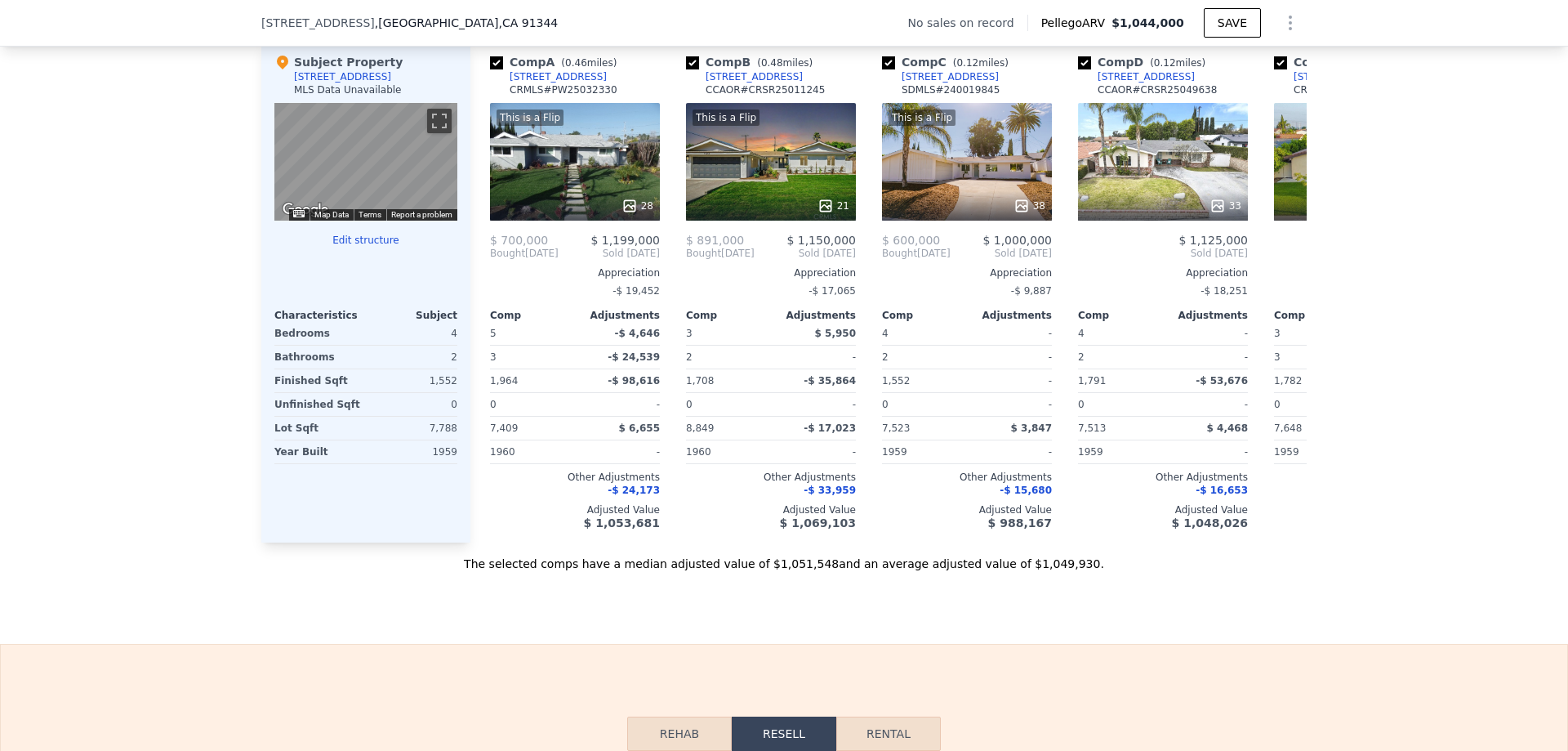
scroll to position [1552, 0]
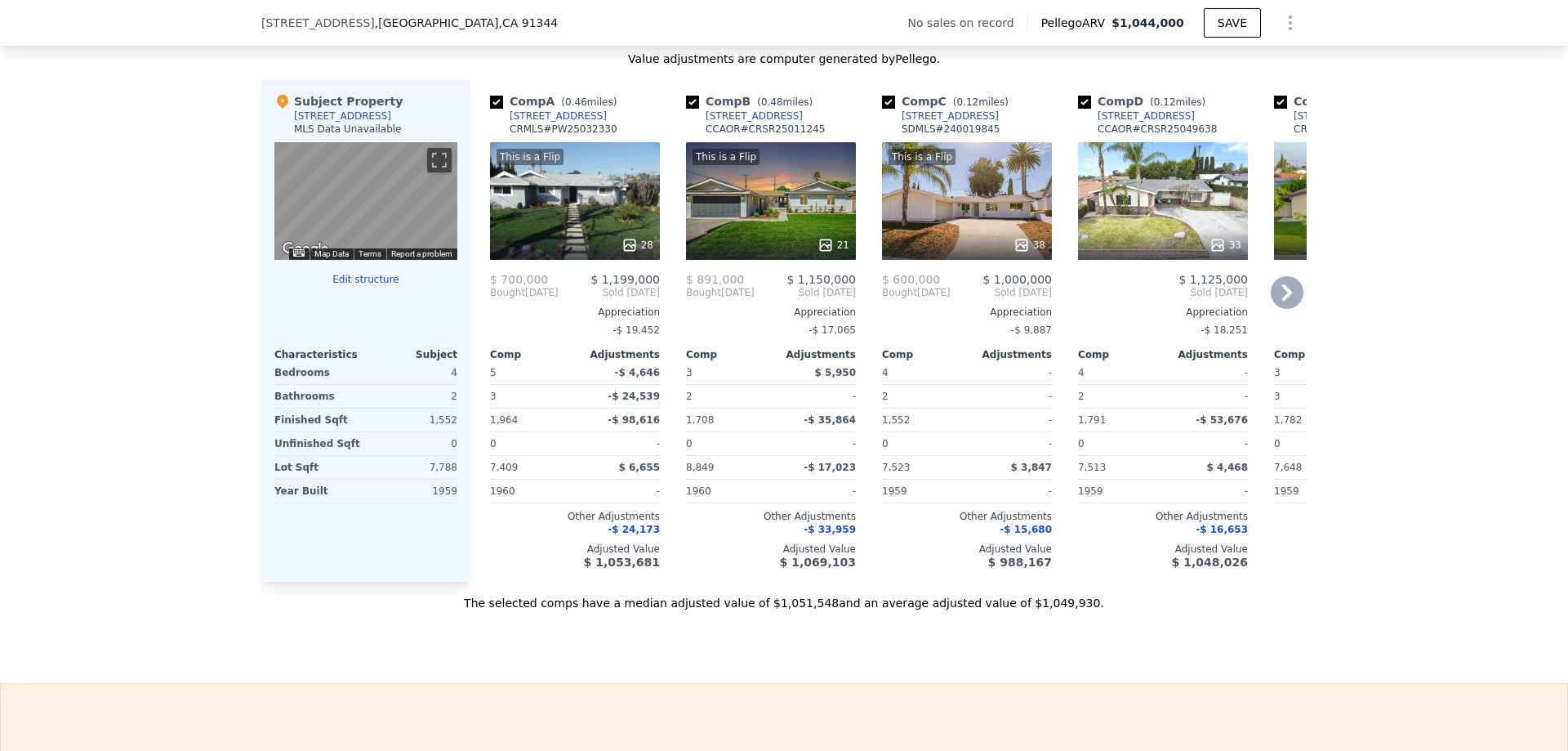
click at [582, 204] on div "This is a Flip 28" at bounding box center [574, 201] width 170 height 118
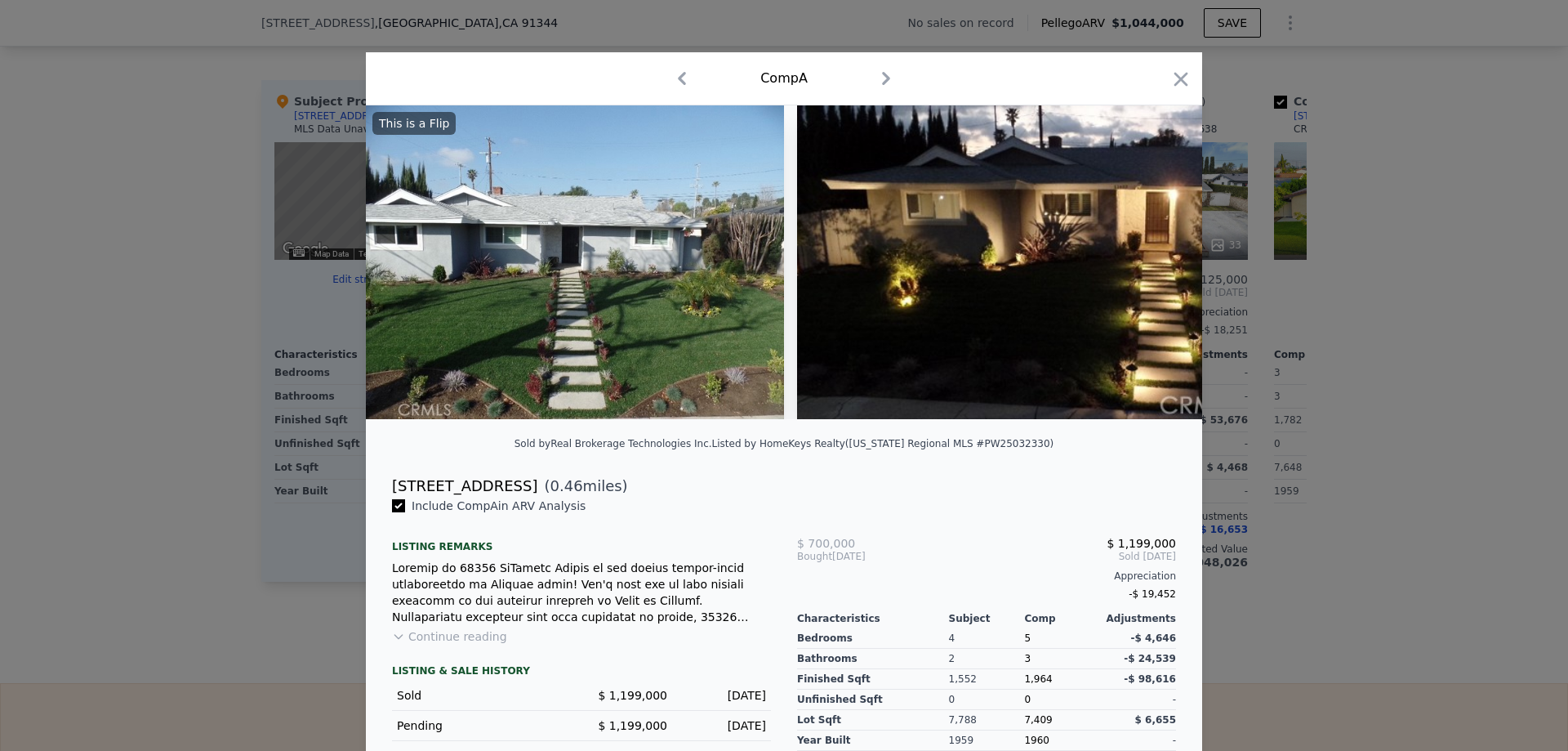
click at [166, 333] on div at bounding box center [784, 376] width 1568 height 751
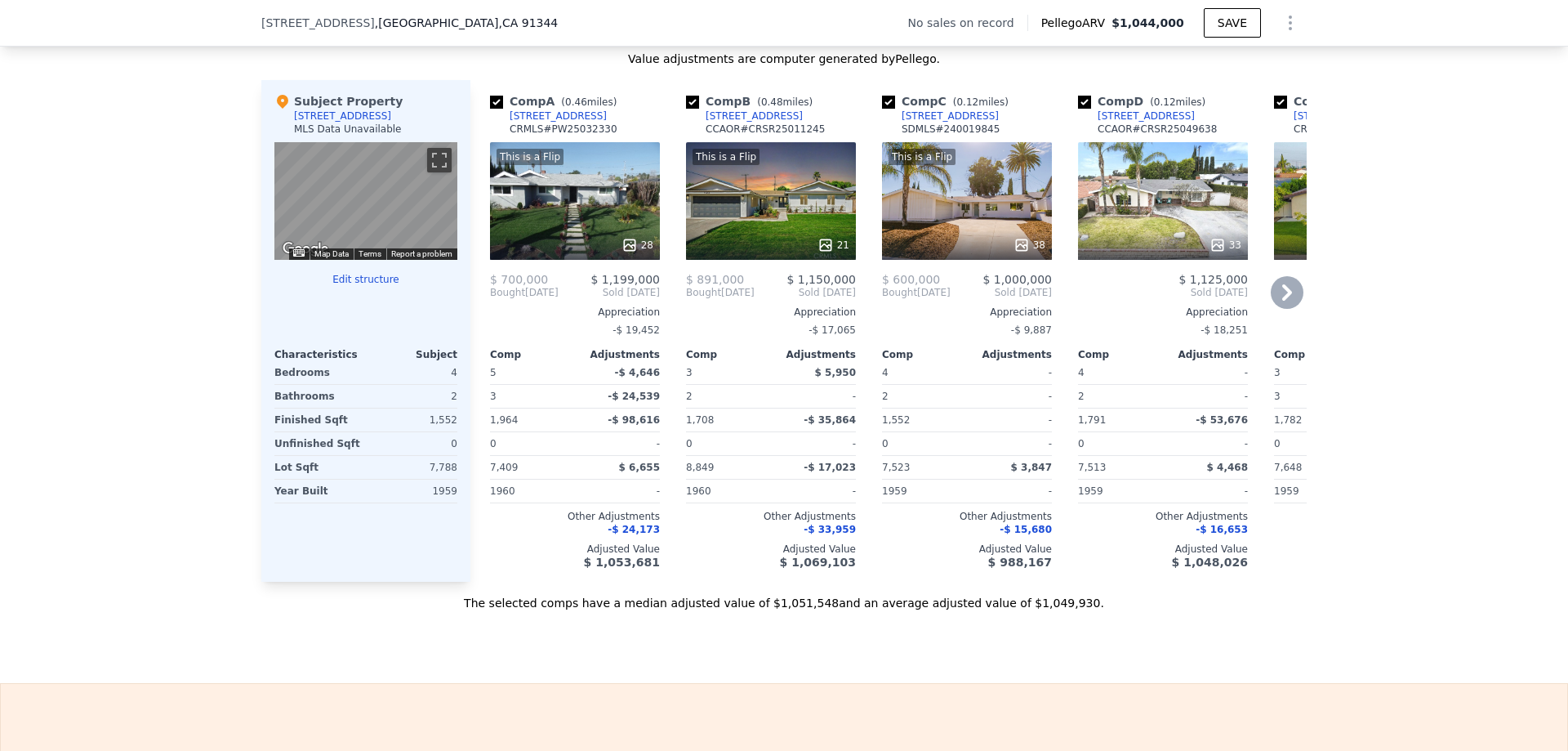
click at [951, 218] on div "This is a Flip 38" at bounding box center [967, 201] width 170 height 118
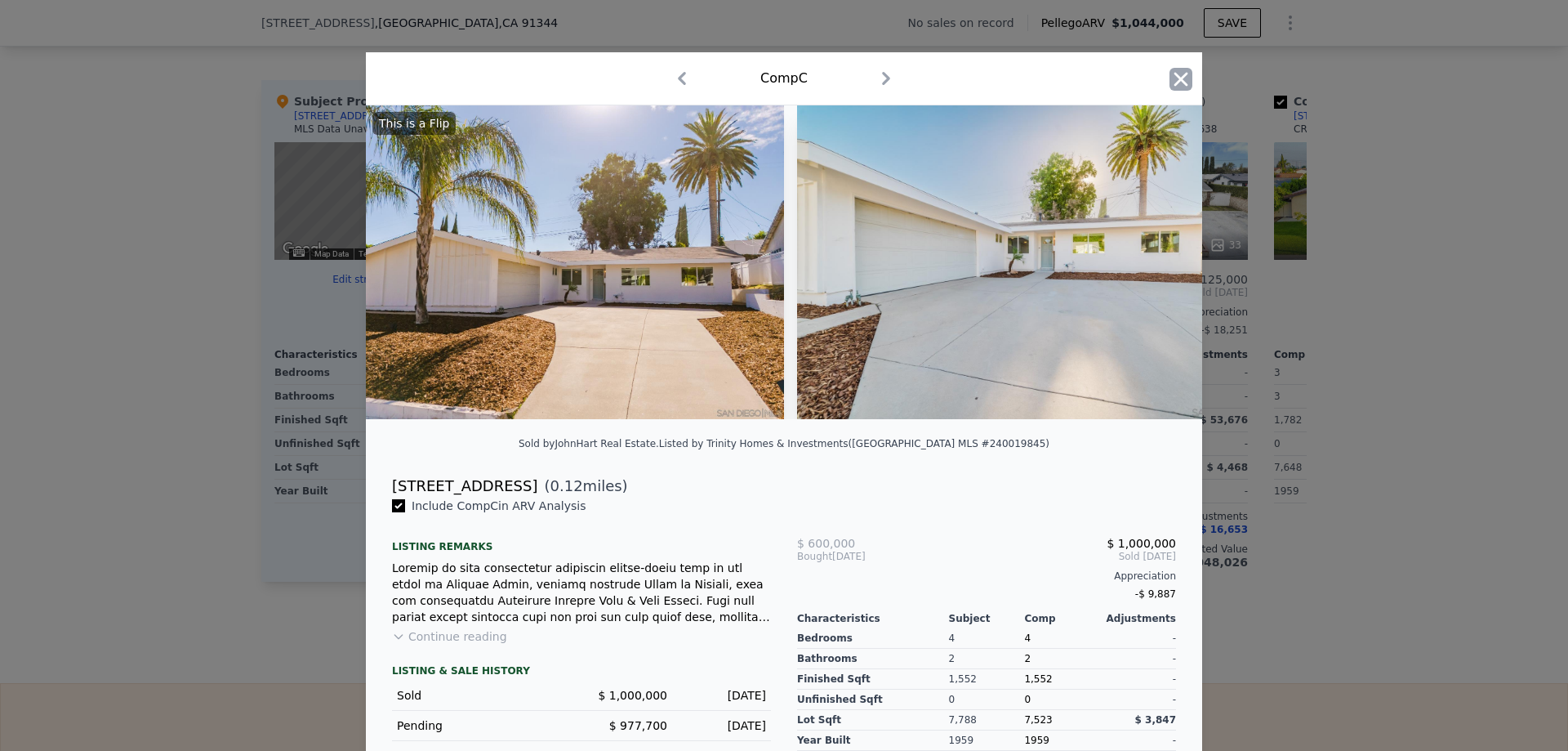
click at [1170, 80] on icon "button" at bounding box center [1181, 80] width 23 height 23
